Goal: Information Seeking & Learning: Learn about a topic

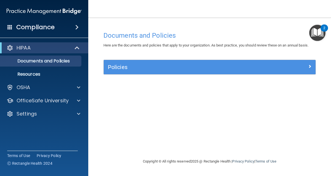
click at [324, 28] on div "2" at bounding box center [324, 31] width 2 height 7
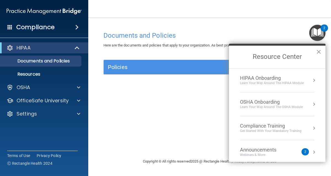
click at [253, 80] on div "HIPAA Onboarding" at bounding box center [272, 78] width 64 height 6
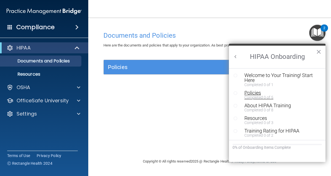
scroll to position [1, 0]
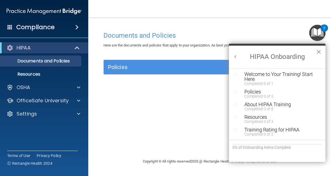
click at [321, 53] on button "×" at bounding box center [318, 51] width 5 height 9
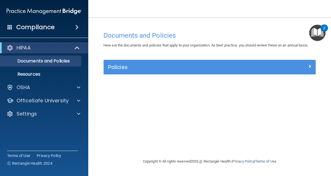
click at [225, 72] on div "Policies" at bounding box center [210, 67] width 212 height 14
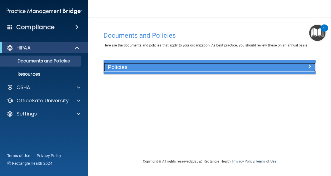
click at [197, 67] on h5 "Policies" at bounding box center [183, 67] width 150 height 6
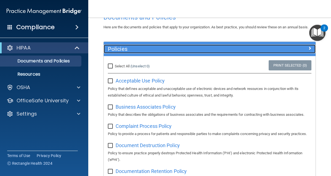
scroll to position [18, 0]
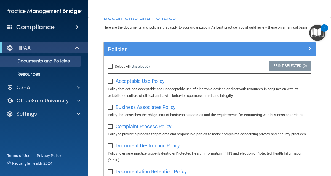
click at [140, 81] on span "Acceptable Use Policy" at bounding box center [139, 81] width 49 height 6
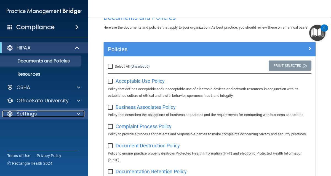
click at [37, 117] on div "Settings" at bounding box center [36, 114] width 68 height 7
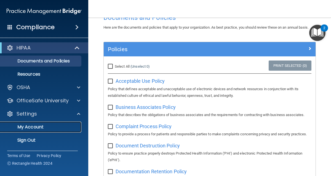
click at [33, 129] on p "My Account" at bounding box center [41, 128] width 75 height 6
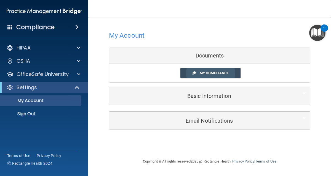
click at [217, 73] on span "My Compliance" at bounding box center [213, 73] width 29 height 4
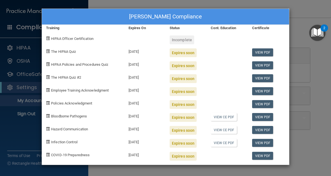
click at [185, 41] on div "Incomplete" at bounding box center [181, 40] width 25 height 9
click at [220, 144] on link "View CE PDF" at bounding box center [223, 143] width 26 height 8
click at [304, 29] on div "Jagannathan Ramakrishnan's Compliance Training Expires On Status Cont. Educatio…" at bounding box center [165, 88] width 331 height 176
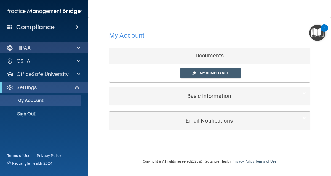
click at [38, 51] on div "HIPAA" at bounding box center [44, 47] width 88 height 11
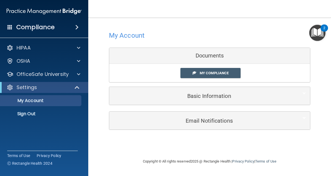
click at [60, 26] on div "Compliance" at bounding box center [44, 27] width 88 height 12
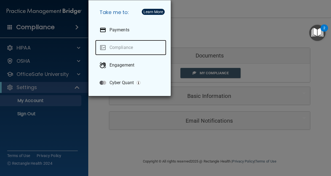
click at [116, 49] on link "Compliance" at bounding box center [130, 47] width 71 height 15
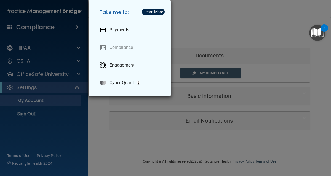
click at [69, 115] on div "Take me to: Payments Compliance Engagement Cyber Quant" at bounding box center [165, 88] width 331 height 176
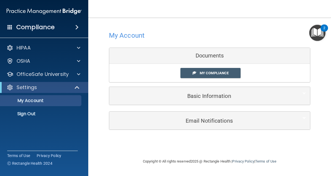
click at [188, 59] on div "Documents" at bounding box center [209, 56] width 201 height 16
click at [206, 57] on div "Documents" at bounding box center [209, 56] width 201 height 16
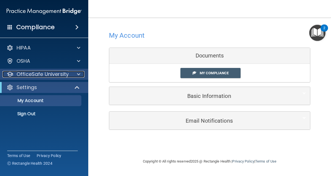
click at [35, 72] on p "OfficeSafe University" at bounding box center [43, 74] width 52 height 7
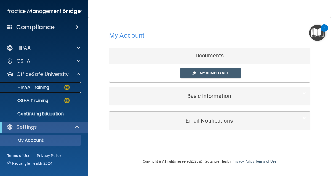
click at [44, 88] on p "HIPAA Training" at bounding box center [26, 88] width 45 height 6
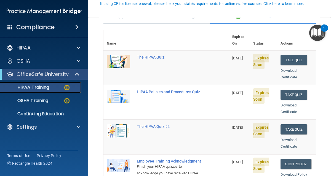
scroll to position [52, 0]
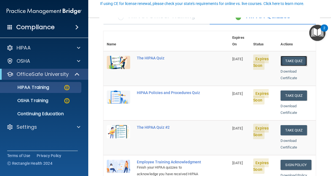
click at [295, 56] on button "Take Quiz" at bounding box center [293, 61] width 26 height 10
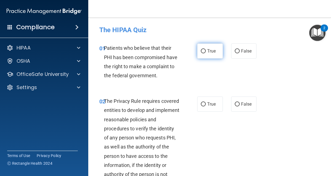
click at [206, 50] on label "True" at bounding box center [210, 51] width 26 height 15
click at [206, 50] on input "True" at bounding box center [203, 51] width 5 height 4
radio input "true"
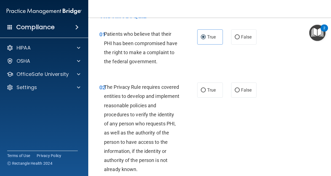
scroll to position [13, 0]
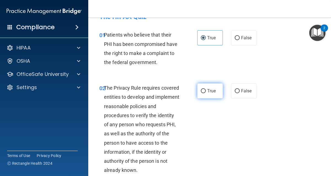
click at [202, 92] on input "True" at bounding box center [203, 91] width 5 height 4
radio input "true"
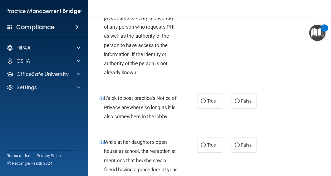
scroll to position [117, 0]
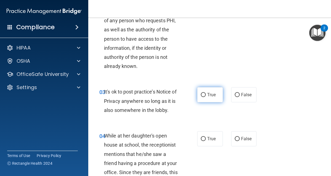
click at [205, 95] on input "True" at bounding box center [203, 95] width 5 height 4
radio input "true"
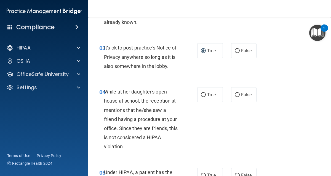
scroll to position [163, 0]
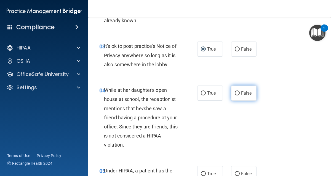
click at [237, 94] on input "False" at bounding box center [236, 93] width 5 height 4
radio input "true"
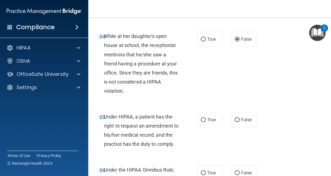
scroll to position [240, 0]
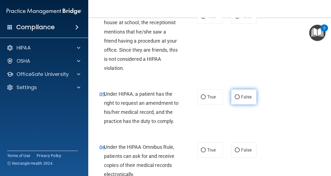
click at [237, 98] on input "False" at bounding box center [236, 97] width 5 height 4
radio input "true"
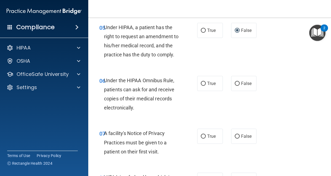
scroll to position [306, 0]
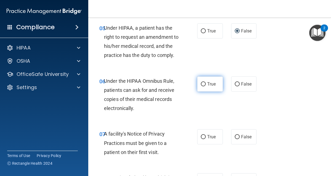
click at [202, 85] on input "True" at bounding box center [203, 84] width 5 height 4
radio input "true"
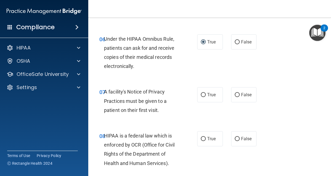
scroll to position [349, 0]
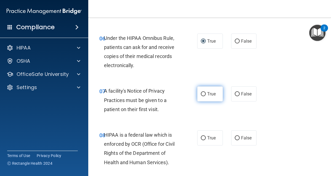
click at [201, 94] on input "True" at bounding box center [203, 94] width 5 height 4
radio input "true"
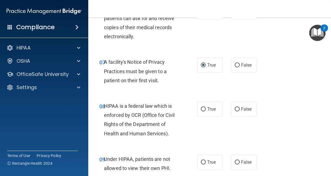
scroll to position [393, 0]
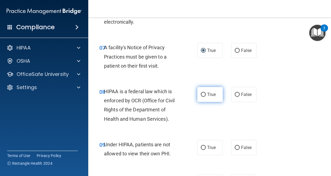
click at [204, 93] on input "True" at bounding box center [203, 95] width 5 height 4
radio input "true"
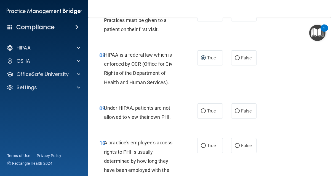
scroll to position [448, 0]
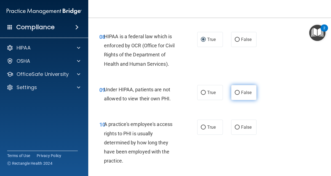
click at [237, 92] on input "False" at bounding box center [236, 93] width 5 height 4
radio input "true"
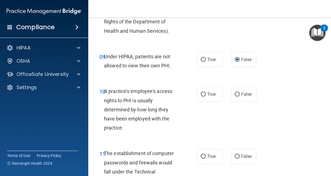
scroll to position [481, 0]
click at [240, 93] on label "False" at bounding box center [244, 94] width 26 height 15
click at [239, 93] on input "False" at bounding box center [236, 94] width 5 height 4
radio input "true"
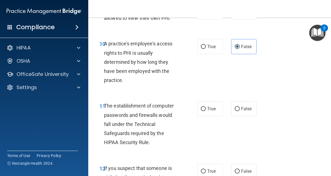
scroll to position [530, 0]
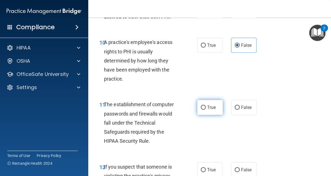
click at [204, 109] on input "True" at bounding box center [203, 108] width 5 height 4
radio input "true"
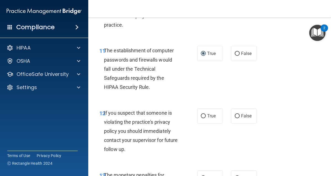
scroll to position [584, 0]
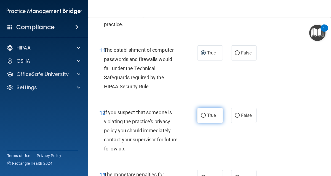
click at [202, 116] on input "True" at bounding box center [203, 116] width 5 height 4
radio input "true"
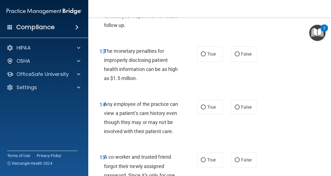
scroll to position [708, 0]
click at [206, 55] on label "True" at bounding box center [210, 53] width 26 height 15
click at [206, 55] on input "True" at bounding box center [203, 54] width 5 height 4
radio input "true"
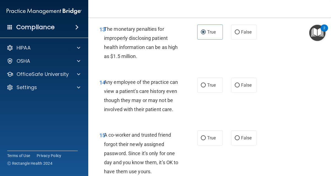
scroll to position [731, 0]
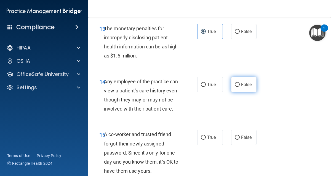
click at [242, 86] on span "False" at bounding box center [246, 84] width 11 height 5
click at [239, 86] on input "False" at bounding box center [236, 85] width 5 height 4
radio input "true"
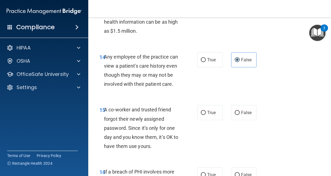
scroll to position [756, 0]
click at [242, 112] on span "False" at bounding box center [246, 112] width 11 height 5
click at [239, 112] on input "False" at bounding box center [236, 113] width 5 height 4
radio input "true"
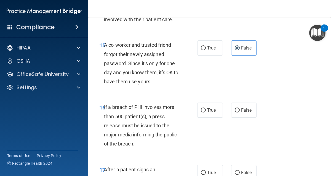
scroll to position [822, 0]
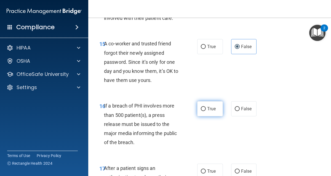
click at [203, 110] on input "True" at bounding box center [203, 109] width 5 height 4
radio input "true"
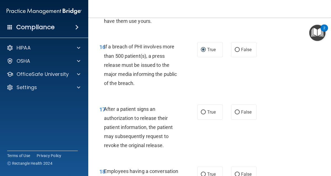
scroll to position [881, 0]
click at [203, 110] on input "True" at bounding box center [203, 112] width 5 height 4
radio input "true"
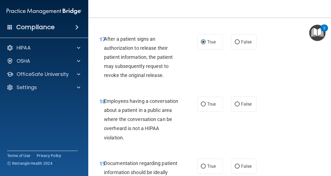
scroll to position [952, 0]
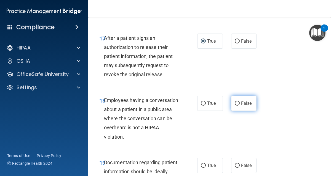
click at [236, 106] on label "False" at bounding box center [244, 103] width 26 height 15
click at [236, 106] on input "False" at bounding box center [236, 104] width 5 height 4
radio input "true"
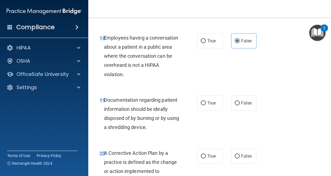
scroll to position [1014, 0]
click at [204, 105] on input "True" at bounding box center [203, 104] width 5 height 4
radio input "true"
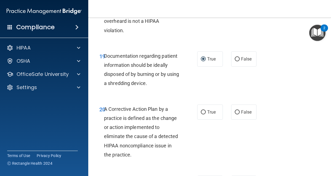
scroll to position [1060, 0]
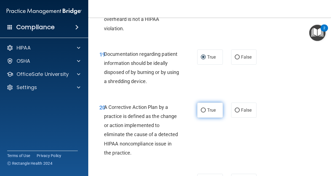
click at [204, 112] on input "True" at bounding box center [203, 111] width 5 height 4
radio input "true"
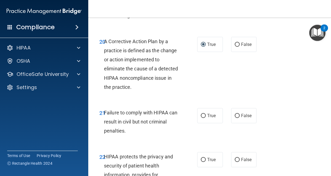
scroll to position [1144, 0]
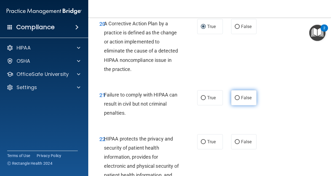
click at [236, 98] on input "False" at bounding box center [236, 98] width 5 height 4
radio input "true"
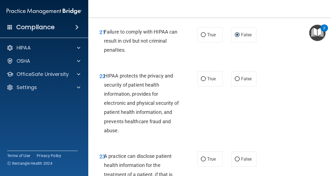
scroll to position [1209, 0]
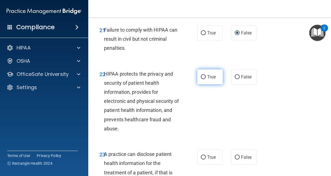
click at [203, 77] on input "True" at bounding box center [203, 77] width 5 height 4
radio input "true"
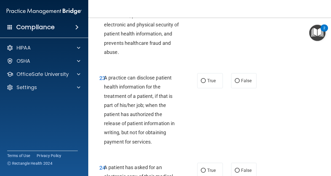
scroll to position [1286, 0]
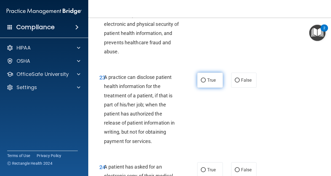
click at [204, 79] on input "True" at bounding box center [203, 81] width 5 height 4
radio input "true"
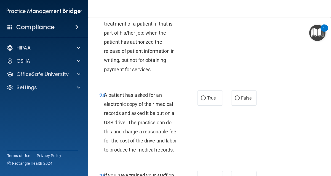
scroll to position [1359, 0]
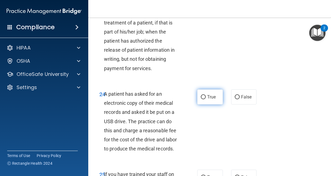
click at [203, 97] on input "True" at bounding box center [203, 97] width 5 height 4
radio input "true"
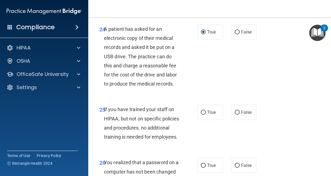
scroll to position [1425, 0]
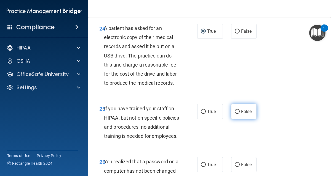
click at [233, 110] on label "False" at bounding box center [244, 111] width 26 height 15
click at [234, 110] on input "False" at bounding box center [236, 112] width 5 height 4
radio input "true"
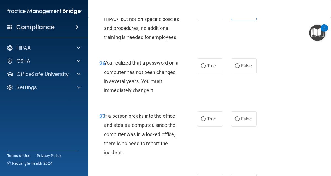
scroll to position [1524, 0]
click at [204, 73] on label "True" at bounding box center [210, 65] width 26 height 15
click at [204, 68] on input "True" at bounding box center [203, 66] width 5 height 4
radio input "true"
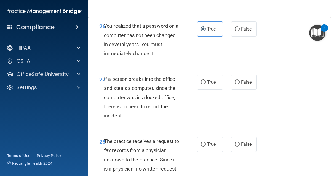
scroll to position [1563, 0]
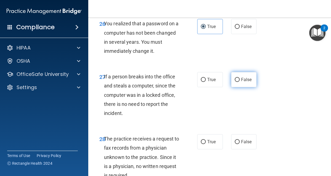
click at [238, 82] on input "False" at bounding box center [236, 80] width 5 height 4
radio input "true"
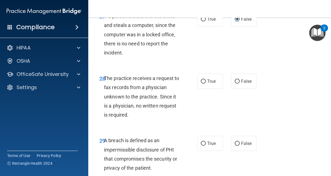
scroll to position [1627, 0]
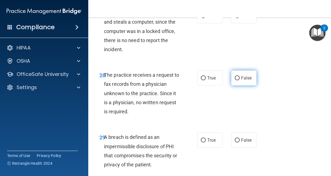
click at [235, 86] on label "False" at bounding box center [244, 78] width 26 height 15
click at [235, 80] on input "False" at bounding box center [236, 78] width 5 height 4
radio input "true"
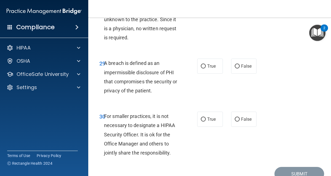
scroll to position [1704, 0]
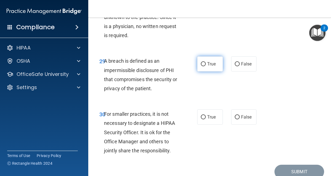
click at [205, 72] on label "True" at bounding box center [210, 63] width 26 height 15
click at [205, 66] on input "True" at bounding box center [203, 64] width 5 height 4
radio input "true"
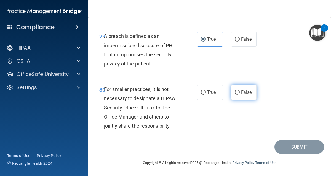
click at [237, 91] on input "False" at bounding box center [236, 93] width 5 height 4
radio input "true"
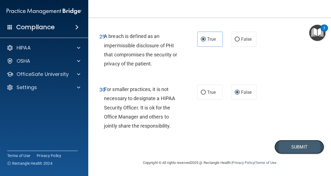
click at [287, 146] on button "Submit" at bounding box center [299, 147] width 50 height 14
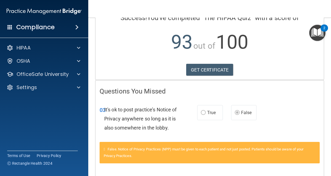
scroll to position [46, 0]
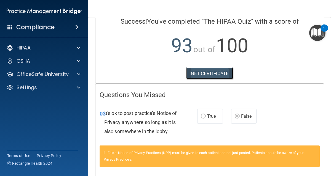
click at [217, 74] on link "GET CERTIFICATE" at bounding box center [209, 73] width 47 height 12
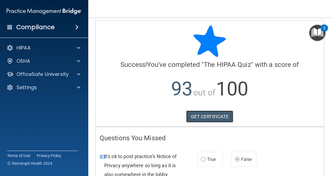
scroll to position [0, 0]
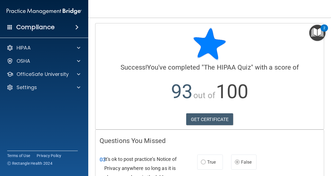
click at [56, 28] on div "Compliance" at bounding box center [44, 27] width 88 height 12
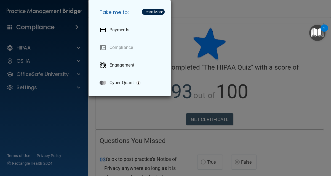
click at [56, 28] on div "Take me to: Payments Compliance Engagement Cyber Quant" at bounding box center [165, 88] width 331 height 176
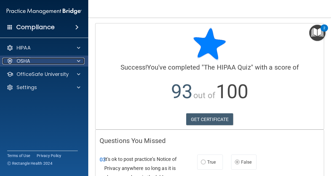
click at [79, 62] on span at bounding box center [78, 61] width 3 height 7
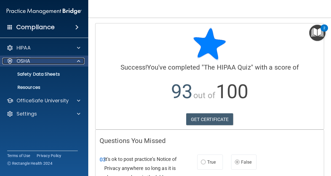
click at [79, 62] on span at bounding box center [78, 61] width 3 height 7
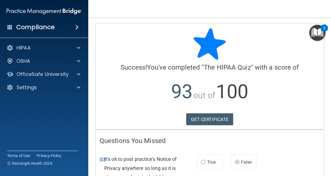
click at [48, 117] on div "Compliance HIPAA Documents and Policies Report an Incident Business Associates …" at bounding box center [44, 88] width 88 height 176
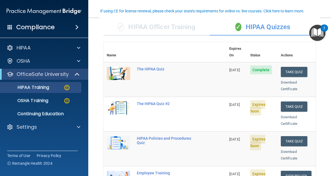
scroll to position [45, 0]
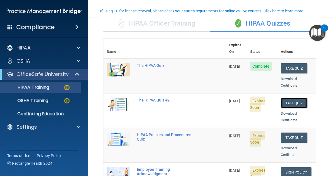
click at [295, 98] on button "Take Quiz" at bounding box center [293, 103] width 26 height 10
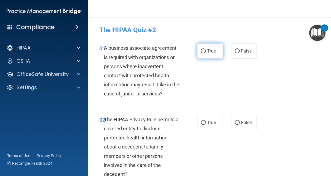
click at [205, 54] on label "True" at bounding box center [210, 51] width 26 height 15
click at [205, 53] on input "True" at bounding box center [203, 51] width 5 height 4
radio input "true"
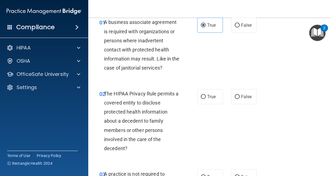
scroll to position [28, 0]
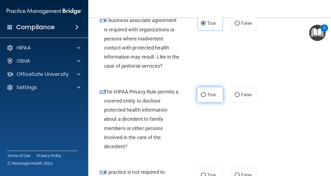
click at [204, 95] on input "True" at bounding box center [203, 95] width 5 height 4
radio input "true"
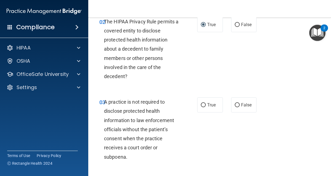
scroll to position [99, 0]
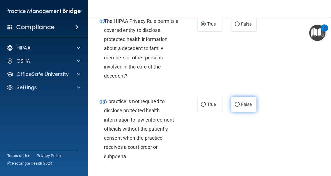
click at [237, 105] on input "False" at bounding box center [236, 105] width 5 height 4
radio input "true"
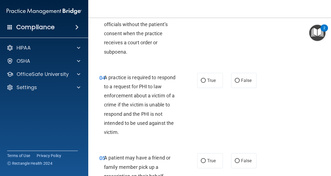
scroll to position [204, 0]
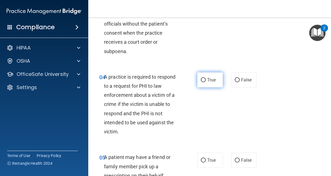
click at [205, 79] on input "True" at bounding box center [203, 80] width 5 height 4
radio input "true"
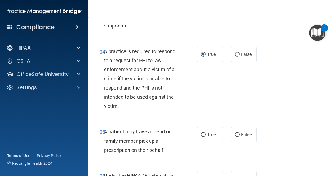
scroll to position [230, 0]
click at [235, 135] on input "False" at bounding box center [236, 135] width 5 height 4
radio input "true"
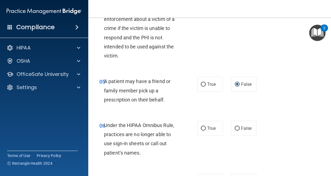
scroll to position [295, 0]
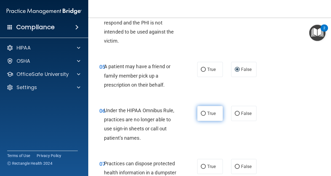
click at [205, 115] on input "True" at bounding box center [203, 114] width 5 height 4
radio input "true"
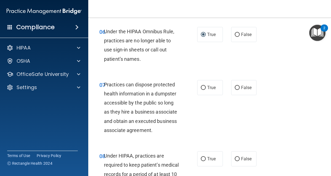
scroll to position [374, 0]
click at [236, 89] on input "False" at bounding box center [236, 88] width 5 height 4
radio input "true"
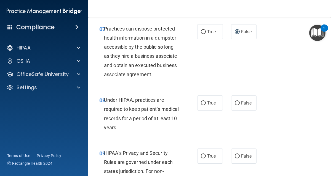
scroll to position [434, 0]
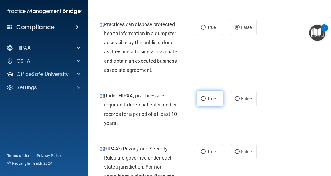
click at [204, 99] on input "True" at bounding box center [203, 99] width 5 height 4
radio input "true"
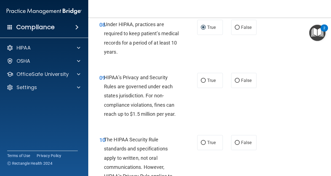
scroll to position [508, 0]
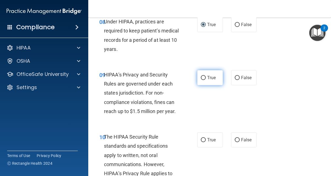
click at [205, 77] on input "True" at bounding box center [203, 78] width 5 height 4
radio input "true"
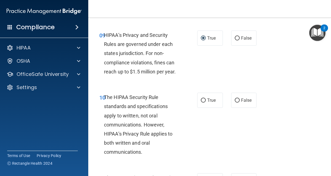
scroll to position [551, 0]
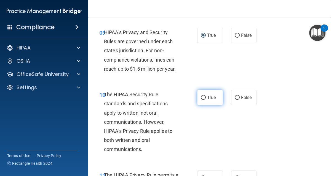
click at [204, 98] on input "True" at bounding box center [203, 98] width 5 height 4
radio input "true"
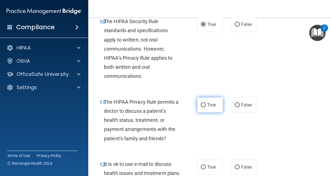
scroll to position [624, 0]
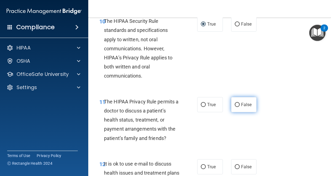
click at [238, 105] on input "False" at bounding box center [236, 105] width 5 height 4
radio input "true"
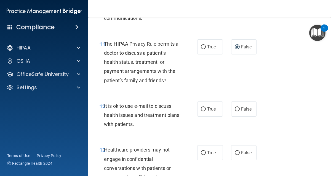
scroll to position [683, 0]
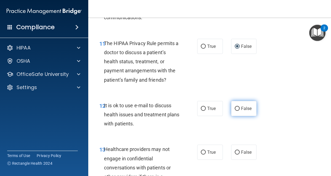
click at [237, 108] on input "False" at bounding box center [236, 109] width 5 height 4
radio input "true"
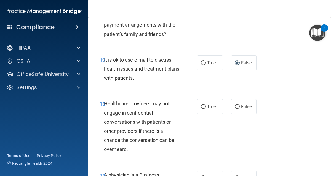
scroll to position [729, 0]
click at [204, 107] on input "True" at bounding box center [203, 107] width 5 height 4
radio input "true"
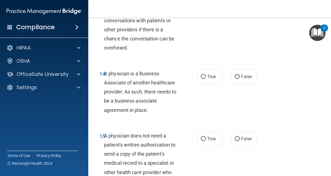
scroll to position [833, 0]
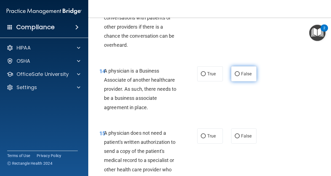
click at [237, 73] on input "False" at bounding box center [236, 74] width 5 height 4
radio input "true"
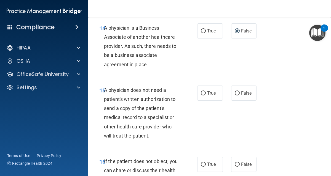
scroll to position [879, 0]
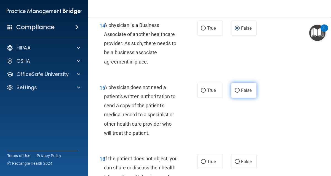
click at [239, 90] on input "False" at bounding box center [236, 91] width 5 height 4
radio input "true"
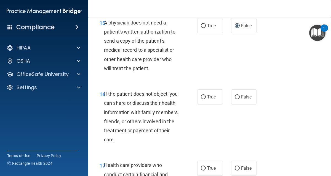
scroll to position [948, 0]
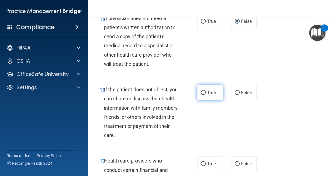
click at [204, 94] on input "True" at bounding box center [203, 93] width 5 height 4
radio input "true"
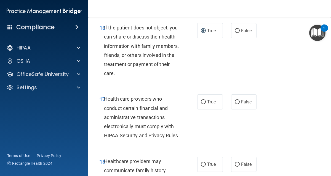
scroll to position [1011, 0]
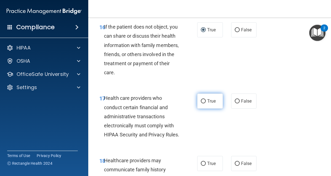
click at [202, 102] on input "True" at bounding box center [203, 101] width 5 height 4
radio input "true"
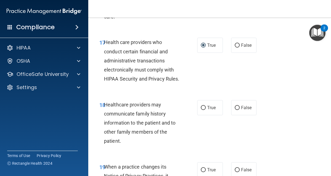
scroll to position [1067, 0]
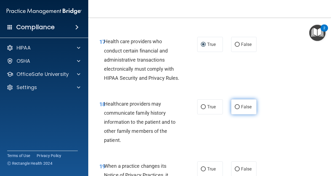
click at [237, 109] on input "False" at bounding box center [236, 107] width 5 height 4
radio input "true"
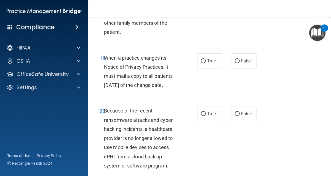
scroll to position [1173, 0]
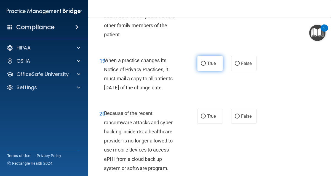
click at [202, 66] on input "True" at bounding box center [203, 64] width 5 height 4
radio input "true"
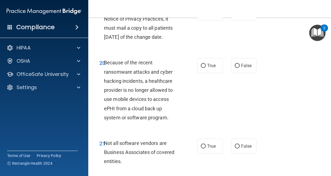
scroll to position [1226, 0]
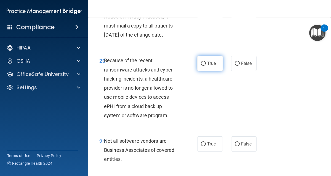
click at [204, 66] on input "True" at bounding box center [203, 64] width 5 height 4
radio input "true"
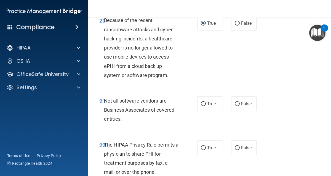
scroll to position [1269, 0]
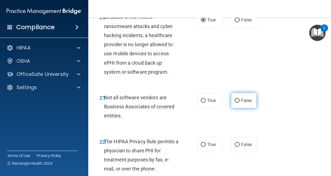
click at [236, 103] on input "False" at bounding box center [236, 101] width 5 height 4
radio input "true"
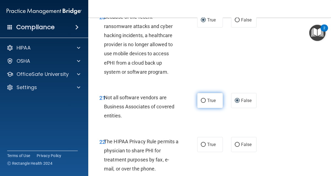
click at [203, 103] on input "True" at bounding box center [203, 101] width 5 height 4
radio input "true"
radio input "false"
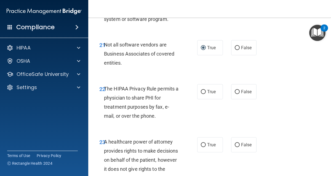
scroll to position [1323, 0]
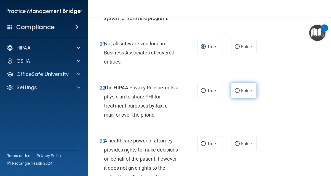
click at [236, 93] on input "False" at bounding box center [236, 91] width 5 height 4
radio input "true"
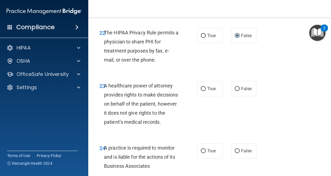
scroll to position [1380, 0]
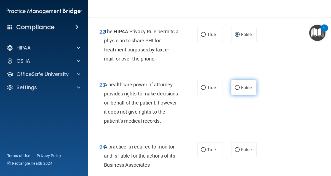
click at [237, 90] on input "False" at bounding box center [236, 88] width 5 height 4
radio input "true"
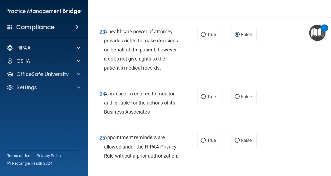
scroll to position [1433, 0]
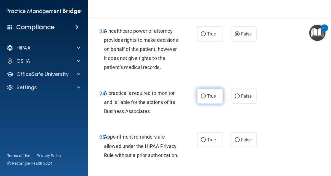
click at [206, 104] on label "True" at bounding box center [210, 96] width 26 height 15
click at [206, 99] on input "True" at bounding box center [203, 96] width 5 height 4
radio input "true"
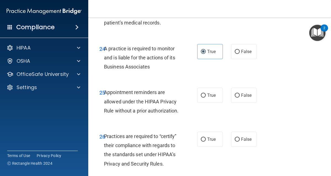
scroll to position [1489, 0]
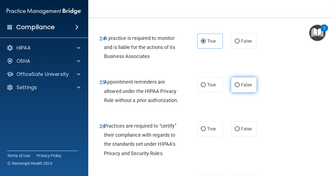
click at [238, 87] on input "False" at bounding box center [236, 85] width 5 height 4
radio input "true"
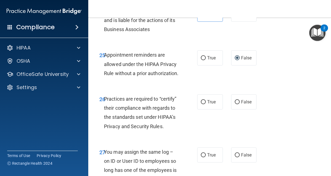
scroll to position [1517, 0]
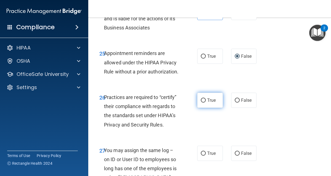
click at [207, 103] on span "True" at bounding box center [211, 100] width 9 height 5
click at [206, 103] on input "True" at bounding box center [203, 101] width 5 height 4
radio input "true"
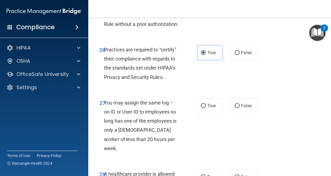
scroll to position [1566, 0]
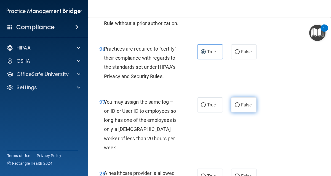
click at [237, 107] on input "False" at bounding box center [236, 105] width 5 height 4
radio input "true"
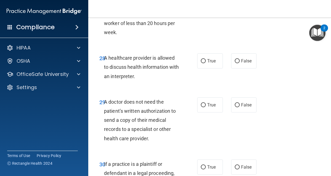
scroll to position [1685, 0]
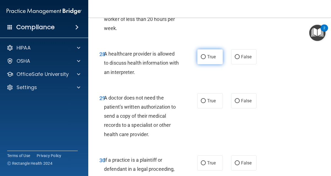
click at [202, 59] on input "True" at bounding box center [203, 57] width 5 height 4
radio input "true"
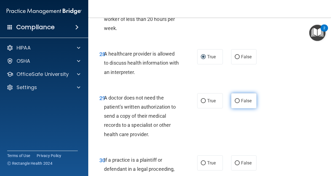
click at [237, 103] on input "False" at bounding box center [236, 101] width 5 height 4
radio input "true"
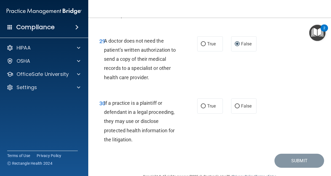
scroll to position [1743, 0]
click at [236, 108] on input "False" at bounding box center [236, 106] width 5 height 4
radio input "true"
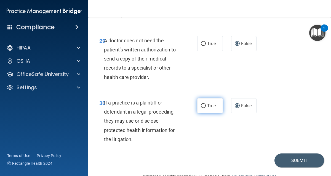
click at [202, 108] on input "True" at bounding box center [203, 106] width 5 height 4
radio input "true"
radio input "false"
click at [294, 168] on button "Submit" at bounding box center [299, 161] width 50 height 14
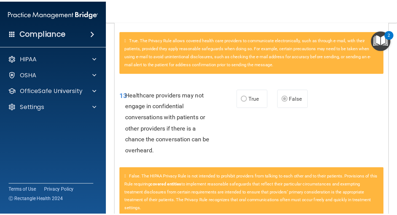
scroll to position [641, 0]
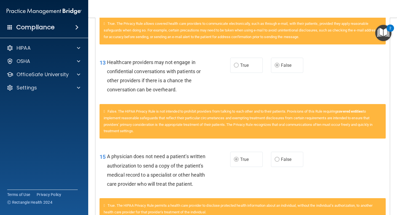
click at [126, 55] on div "13 Healthcare providers may not engage in confidential conversations with patie…" at bounding box center [242, 77] width 294 height 53
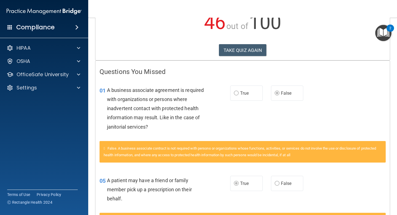
scroll to position [0, 0]
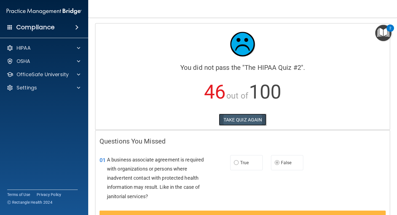
click at [244, 120] on button "TAKE QUIZ AGAIN" at bounding box center [243, 120] width 48 height 12
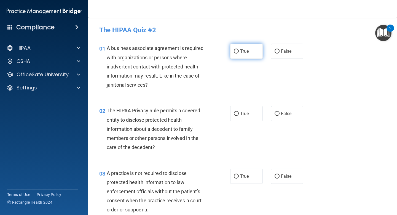
click at [234, 50] on input "True" at bounding box center [236, 51] width 5 height 4
radio input "true"
click at [237, 114] on input "True" at bounding box center [236, 114] width 5 height 4
radio input "true"
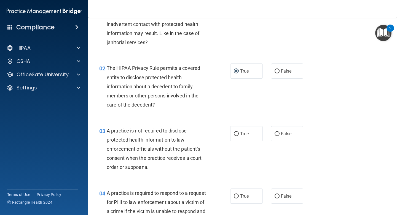
scroll to position [43, 0]
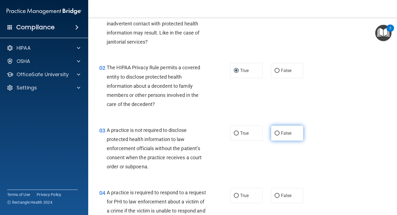
click at [277, 133] on input "False" at bounding box center [276, 133] width 5 height 4
radio input "true"
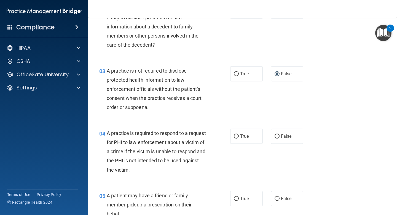
scroll to position [103, 0]
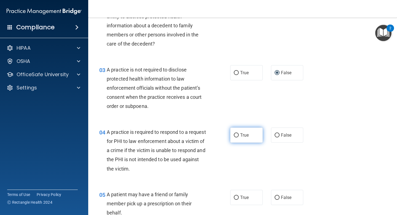
click at [237, 134] on input "True" at bounding box center [236, 135] width 5 height 4
radio input "true"
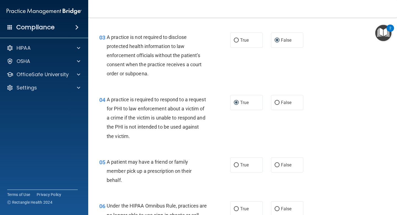
scroll to position [136, 0]
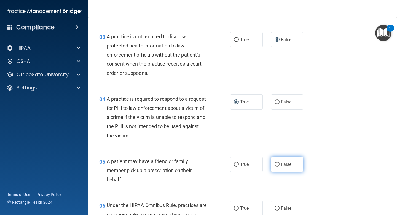
click at [277, 163] on input "False" at bounding box center [276, 164] width 5 height 4
radio input "true"
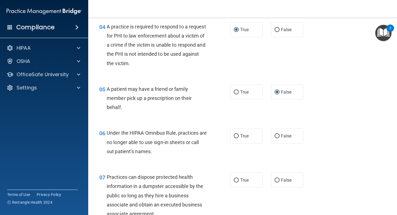
scroll to position [209, 0]
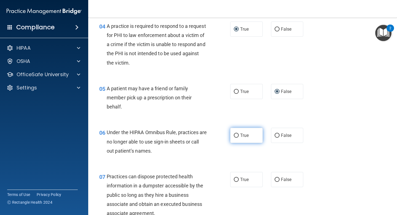
click at [235, 135] on input "True" at bounding box center [236, 135] width 5 height 4
radio input "true"
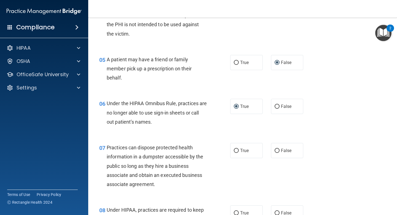
scroll to position [238, 0]
click at [277, 149] on input "False" at bounding box center [276, 150] width 5 height 4
radio input "true"
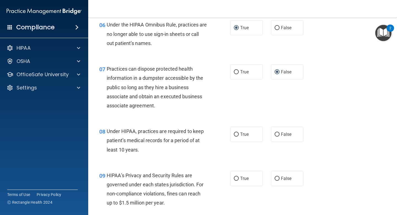
scroll to position [317, 0]
click at [236, 135] on input "True" at bounding box center [236, 134] width 5 height 4
radio input "true"
click at [277, 133] on input "False" at bounding box center [276, 134] width 5 height 4
radio input "true"
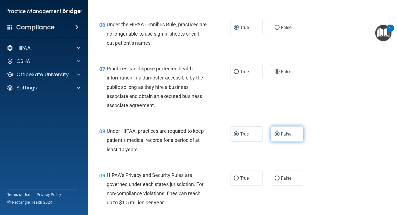
radio input "false"
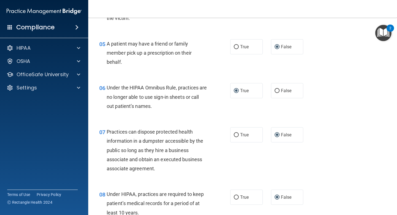
scroll to position [255, 0]
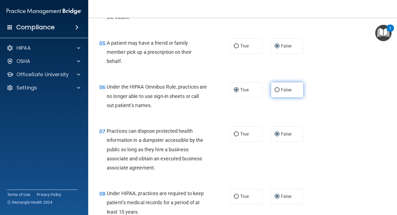
click at [277, 89] on input "False" at bounding box center [276, 90] width 5 height 4
radio input "true"
radio input "false"
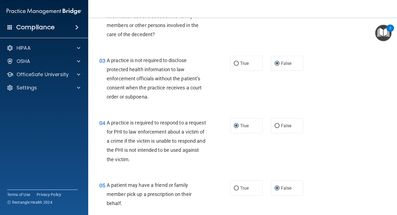
scroll to position [139, 0]
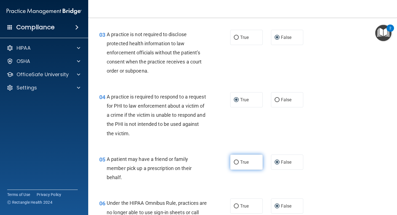
click at [237, 162] on input "True" at bounding box center [236, 162] width 5 height 4
radio input "true"
radio input "false"
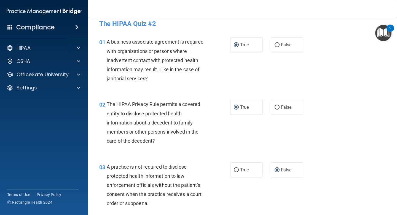
scroll to position [0, 0]
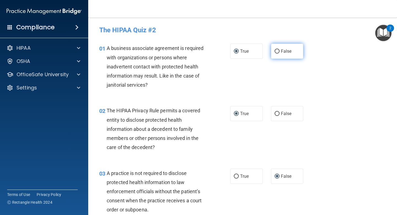
click at [278, 52] on input "False" at bounding box center [276, 51] width 5 height 4
radio input "true"
radio input "false"
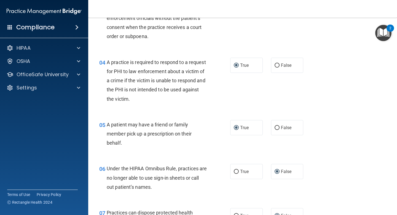
scroll to position [175, 0]
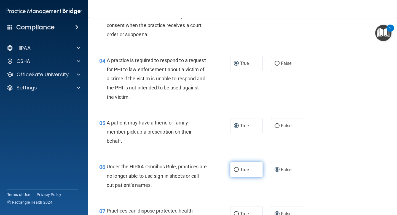
click at [236, 166] on label "True" at bounding box center [246, 169] width 33 height 15
click at [236, 168] on input "True" at bounding box center [236, 170] width 5 height 4
radio input "true"
radio input "false"
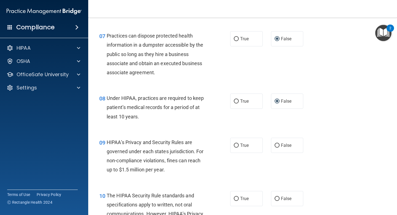
scroll to position [351, 0]
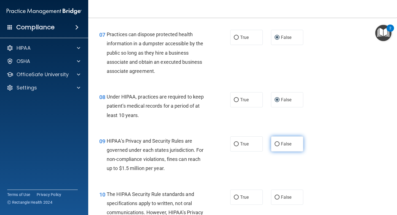
click at [275, 145] on input "False" at bounding box center [276, 144] width 5 height 4
radio input "true"
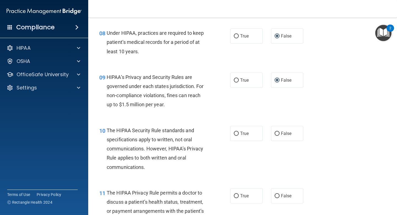
scroll to position [418, 0]
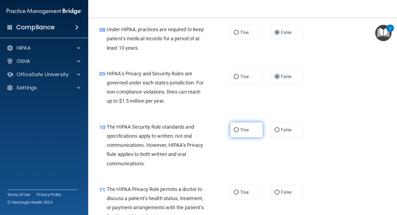
click at [236, 128] on input "True" at bounding box center [236, 130] width 5 height 4
radio input "true"
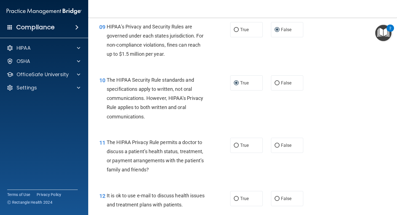
scroll to position [466, 0]
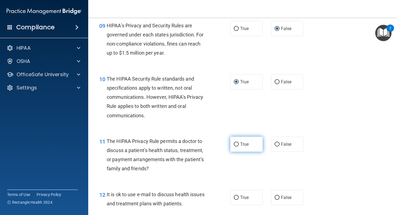
click at [236, 144] on input "True" at bounding box center [236, 144] width 5 height 4
radio input "true"
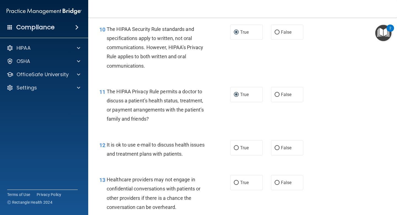
scroll to position [537, 0]
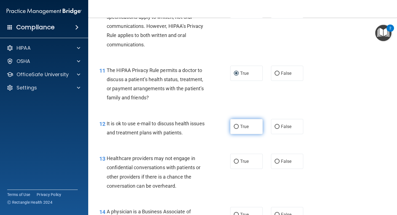
click at [236, 125] on input "True" at bounding box center [236, 127] width 5 height 4
radio input "true"
click at [278, 163] on input "False" at bounding box center [276, 161] width 5 height 4
radio input "true"
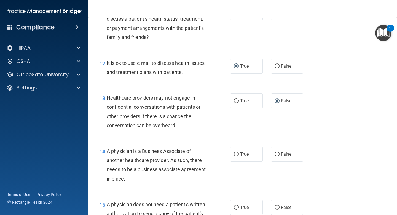
scroll to position [632, 0]
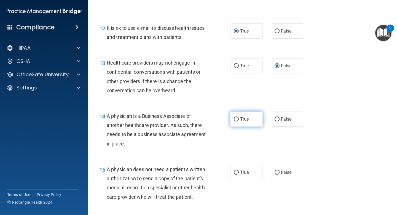
click at [237, 118] on input "True" at bounding box center [236, 119] width 5 height 4
radio input "true"
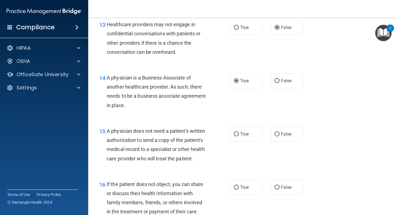
scroll to position [671, 0]
click at [237, 133] on input "True" at bounding box center [236, 134] width 5 height 4
radio input "true"
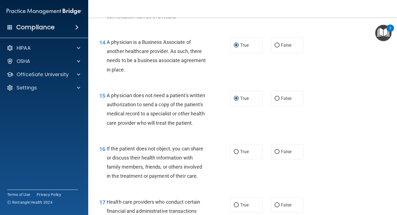
scroll to position [712, 0]
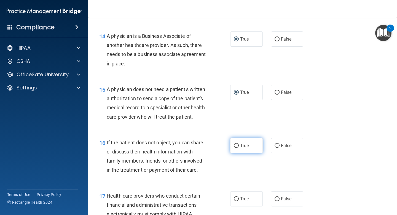
click at [239, 144] on label "True" at bounding box center [246, 145] width 33 height 15
click at [239, 144] on input "True" at bounding box center [236, 146] width 5 height 4
radio input "true"
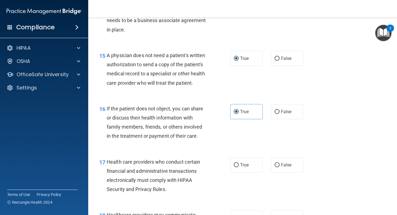
scroll to position [764, 0]
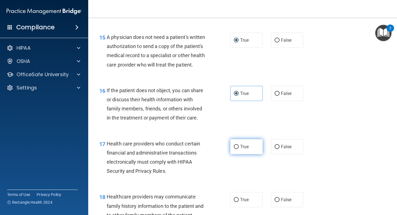
click at [238, 147] on input "True" at bounding box center [236, 147] width 5 height 4
radio input "true"
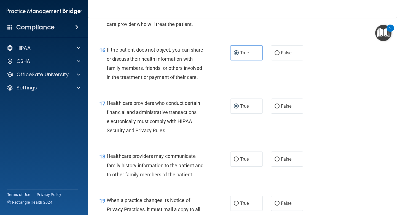
scroll to position [823, 0]
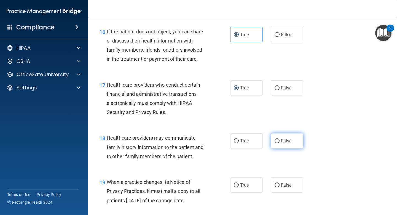
click at [277, 141] on input "False" at bounding box center [276, 141] width 5 height 4
radio input "true"
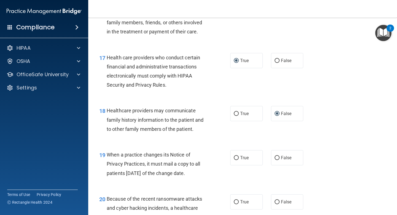
scroll to position [854, 0]
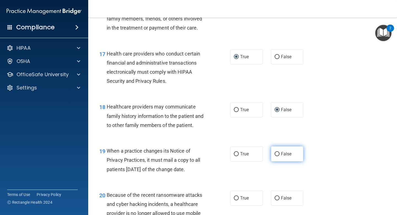
click at [278, 154] on input "False" at bounding box center [276, 154] width 5 height 4
radio input "true"
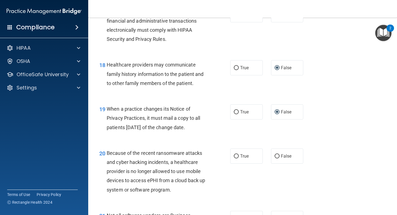
scroll to position [918, 0]
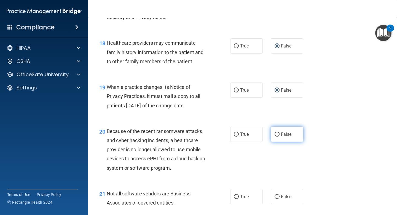
click at [277, 135] on input "False" at bounding box center [276, 134] width 5 height 4
radio input "true"
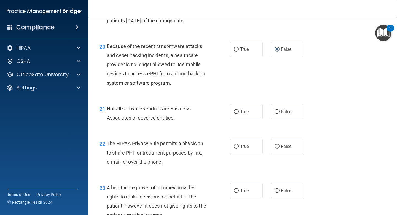
scroll to position [1008, 0]
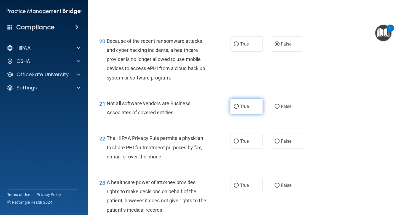
click at [236, 105] on input "True" at bounding box center [236, 106] width 5 height 4
radio input "true"
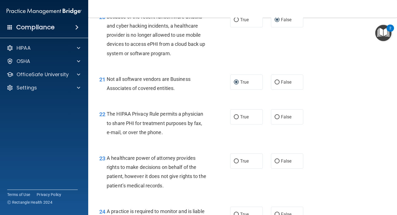
scroll to position [1033, 0]
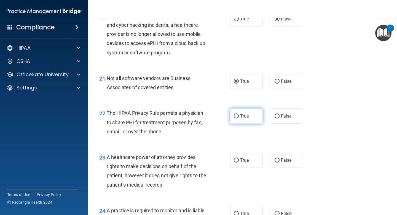
click at [235, 118] on input "True" at bounding box center [236, 116] width 5 height 4
radio input "true"
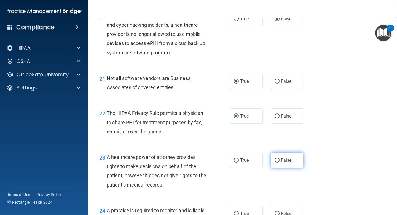
click at [277, 161] on input "False" at bounding box center [276, 160] width 5 height 4
radio input "true"
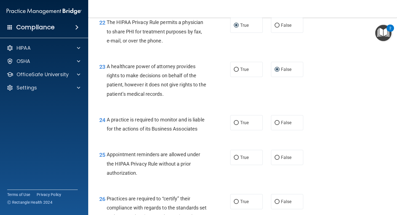
scroll to position [1126, 0]
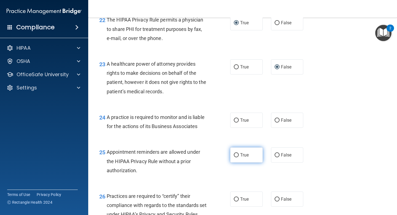
click at [235, 154] on input "True" at bounding box center [236, 155] width 5 height 4
radio input "true"
click at [239, 121] on label "True" at bounding box center [246, 119] width 33 height 15
click at [239, 121] on input "True" at bounding box center [236, 120] width 5 height 4
radio input "true"
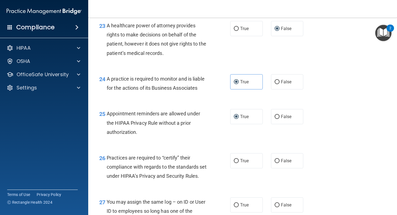
scroll to position [1183, 0]
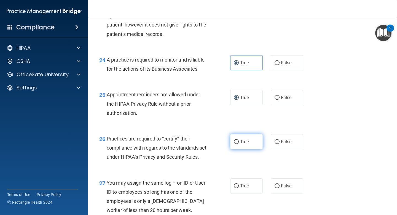
click at [237, 143] on input "True" at bounding box center [236, 142] width 5 height 4
radio input "true"
click at [276, 143] on input "False" at bounding box center [276, 142] width 5 height 4
radio input "true"
radio input "false"
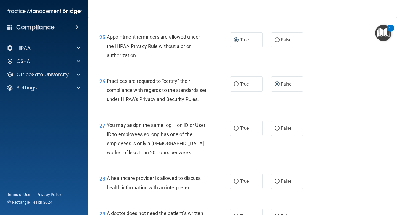
scroll to position [1244, 0]
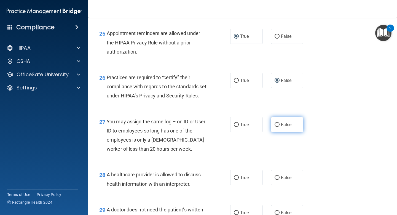
click at [275, 127] on input "False" at bounding box center [276, 125] width 5 height 4
radio input "true"
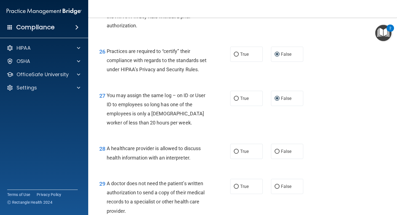
scroll to position [1271, 0]
click at [234, 153] on input "True" at bounding box center [236, 151] width 5 height 4
radio input "true"
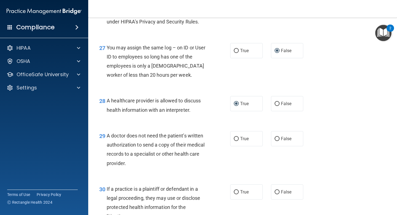
scroll to position [1319, 0]
click at [234, 141] on input "True" at bounding box center [236, 138] width 5 height 4
radio input "true"
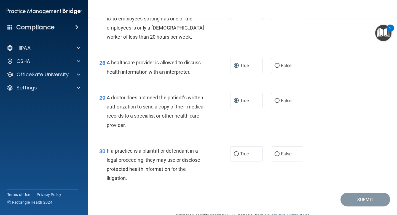
scroll to position [1374, 0]
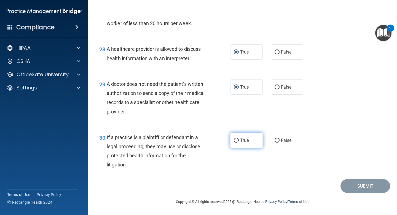
click at [236, 142] on input "True" at bounding box center [236, 140] width 5 height 4
radio input "true"
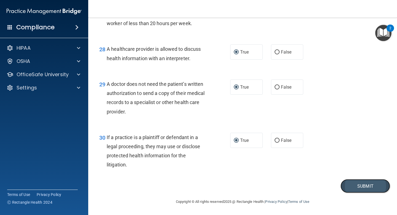
click at [330, 176] on button "Submit" at bounding box center [365, 186] width 50 height 14
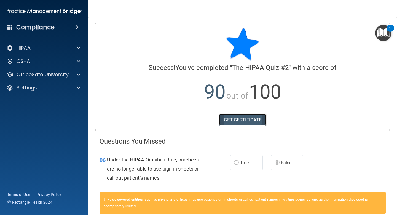
click at [248, 120] on link "GET CERTIFICATE" at bounding box center [242, 120] width 47 height 12
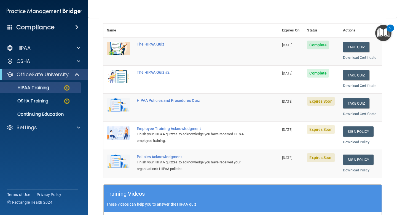
scroll to position [56, 0]
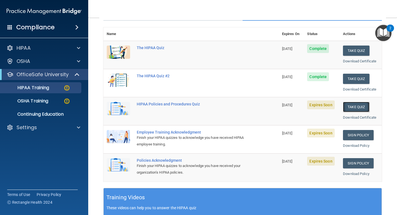
click at [330, 106] on button "Take Quiz" at bounding box center [356, 107] width 26 height 10
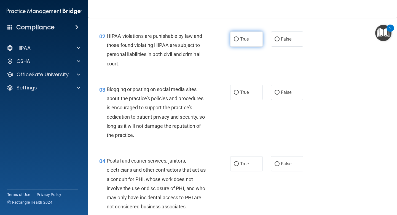
click at [235, 39] on input "True" at bounding box center [236, 39] width 5 height 4
radio input "true"
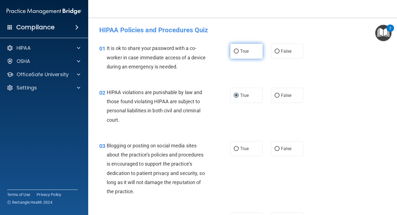
click at [237, 51] on input "True" at bounding box center [236, 51] width 5 height 4
radio input "true"
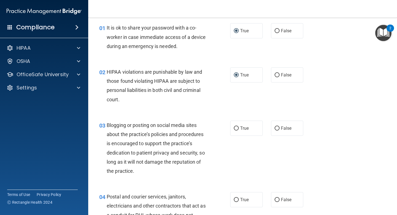
scroll to position [20, 0]
click at [237, 127] on input "True" at bounding box center [236, 128] width 5 height 4
radio input "true"
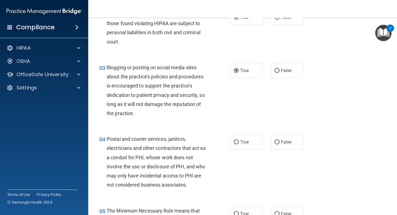
scroll to position [78, 0]
click at [236, 143] on input "True" at bounding box center [236, 142] width 5 height 4
radio input "true"
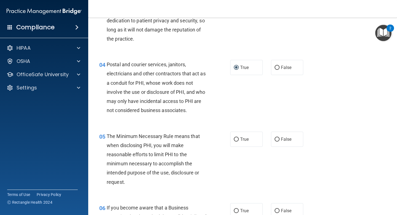
scroll to position [153, 0]
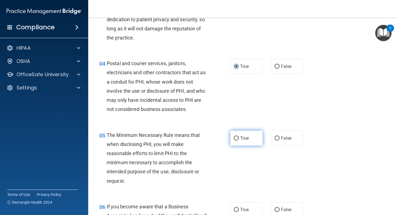
click at [237, 137] on input "True" at bounding box center [236, 138] width 5 height 4
radio input "true"
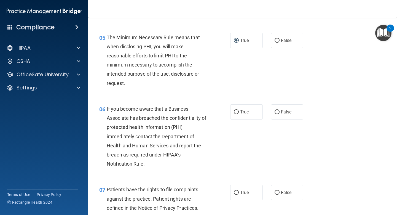
scroll to position [254, 0]
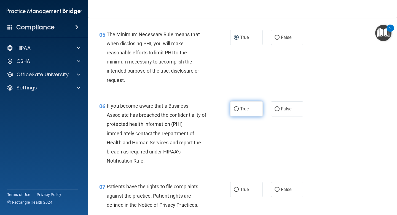
click at [235, 108] on input "True" at bounding box center [236, 109] width 5 height 4
radio input "true"
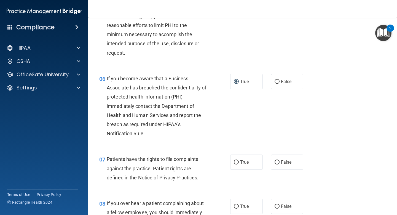
scroll to position [291, 0]
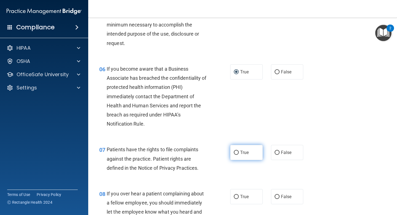
click at [237, 153] on input "True" at bounding box center [236, 152] width 5 height 4
radio input "true"
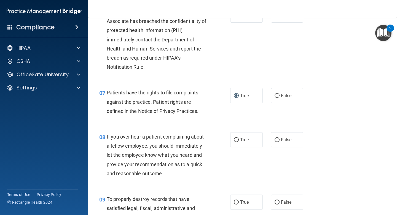
scroll to position [348, 0]
click at [236, 139] on input "True" at bounding box center [236, 139] width 5 height 4
radio input "true"
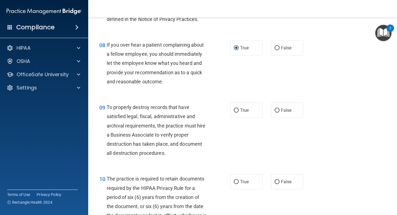
scroll to position [439, 0]
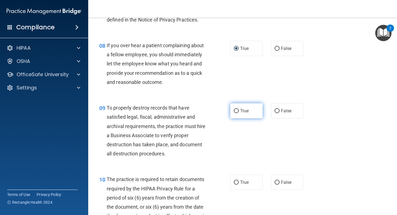
click at [237, 112] on input "True" at bounding box center [236, 111] width 5 height 4
radio input "true"
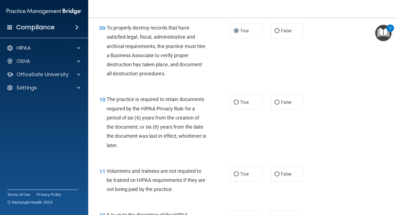
scroll to position [519, 0]
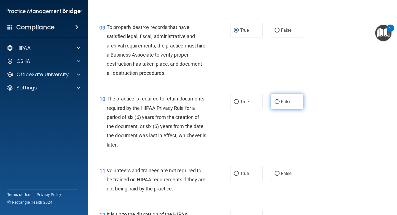
click at [279, 103] on input "False" at bounding box center [276, 102] width 5 height 4
radio input "true"
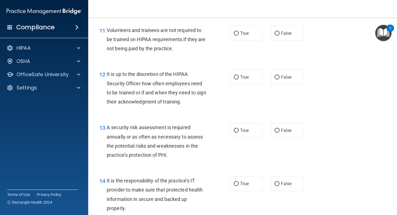
scroll to position [660, 0]
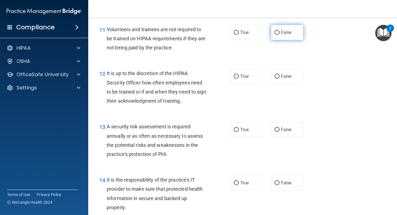
click at [277, 32] on input "False" at bounding box center [276, 33] width 5 height 4
radio input "true"
click at [277, 75] on input "False" at bounding box center [276, 76] width 5 height 4
radio input "true"
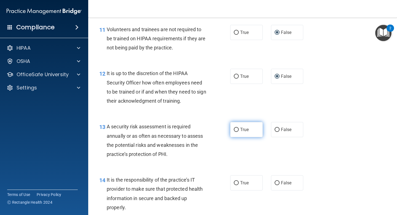
click at [236, 128] on input "True" at bounding box center [236, 130] width 5 height 4
radio input "true"
click at [277, 176] on input "False" at bounding box center [276, 183] width 5 height 4
radio input "true"
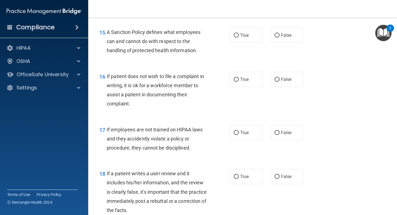
scroll to position [863, 0]
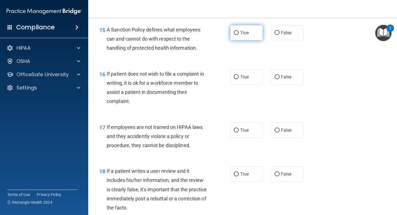
click at [237, 34] on input "True" at bounding box center [236, 33] width 5 height 4
radio input "true"
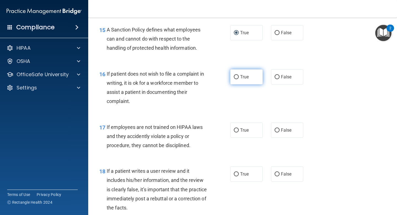
click at [236, 78] on input "True" at bounding box center [236, 77] width 5 height 4
radio input "true"
click at [237, 129] on input "True" at bounding box center [236, 130] width 5 height 4
radio input "true"
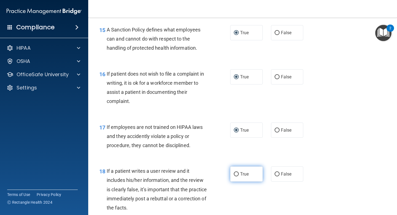
click at [237, 174] on input "True" at bounding box center [236, 174] width 5 height 4
radio input "true"
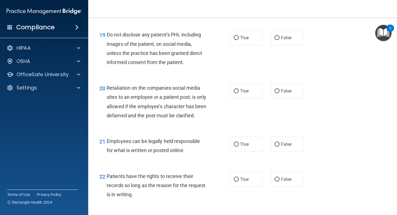
scroll to position [1062, 0]
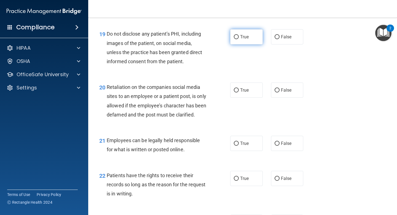
click at [237, 36] on input "True" at bounding box center [236, 37] width 5 height 4
radio input "true"
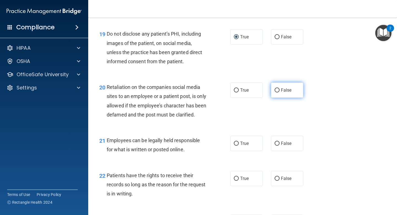
click at [276, 90] on input "False" at bounding box center [276, 90] width 5 height 4
radio input "true"
click at [236, 145] on input "True" at bounding box center [236, 143] width 5 height 4
radio input "true"
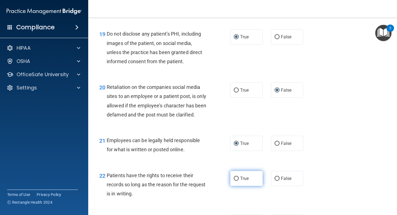
click at [236, 176] on input "True" at bounding box center [236, 178] width 5 height 4
radio input "true"
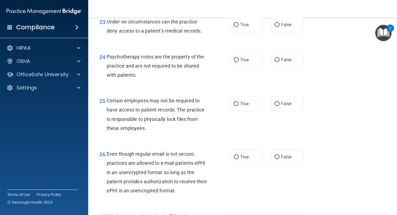
scroll to position [1264, 0]
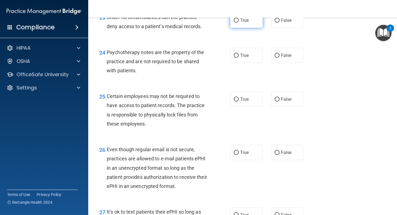
click at [238, 23] on input "True" at bounding box center [236, 20] width 5 height 4
radio input "true"
click at [237, 58] on input "True" at bounding box center [236, 55] width 5 height 4
radio input "true"
click at [236, 101] on input "True" at bounding box center [236, 99] width 5 height 4
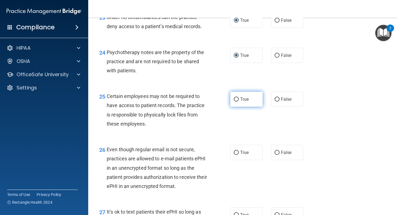
radio input "true"
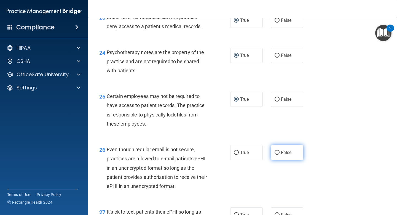
click at [276, 155] on input "False" at bounding box center [276, 152] width 5 height 4
radio input "true"
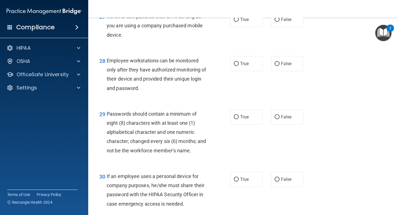
scroll to position [1460, 0]
click at [277, 21] on input "False" at bounding box center [276, 19] width 5 height 4
radio input "true"
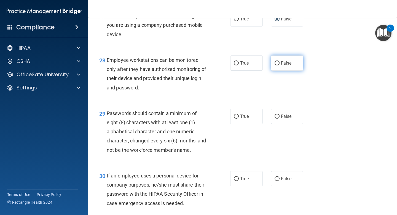
click at [277, 65] on input "False" at bounding box center [276, 63] width 5 height 4
radio input "true"
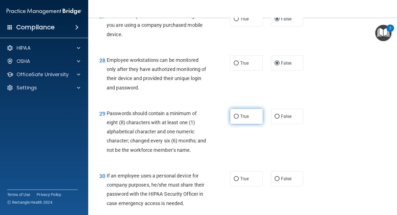
click at [237, 118] on input "True" at bounding box center [236, 116] width 5 height 4
radio input "true"
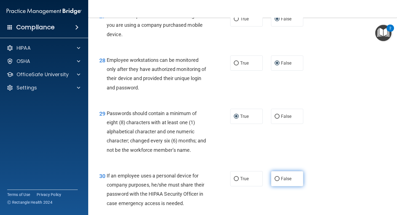
click at [275, 176] on input "False" at bounding box center [276, 179] width 5 height 4
radio input "true"
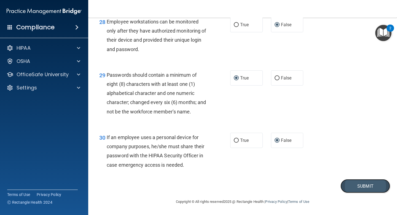
click at [330, 176] on button "Submit" at bounding box center [365, 186] width 50 height 14
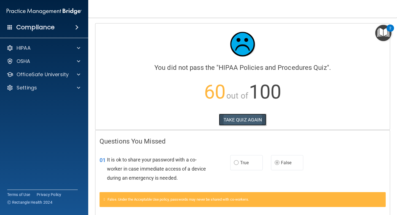
click at [241, 119] on button "TAKE QUIZ AGAIN" at bounding box center [243, 120] width 48 height 12
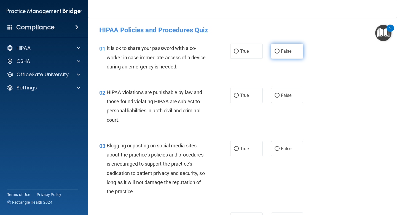
click at [278, 51] on input "False" at bounding box center [276, 51] width 5 height 4
radio input "true"
click at [237, 95] on input "True" at bounding box center [236, 95] width 5 height 4
radio input "true"
click at [278, 148] on input "False" at bounding box center [276, 149] width 5 height 4
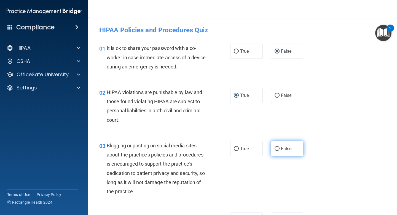
radio input "true"
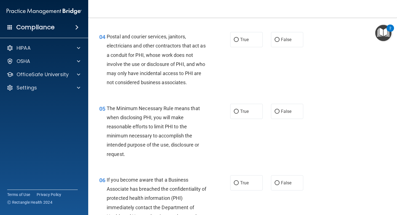
scroll to position [183, 0]
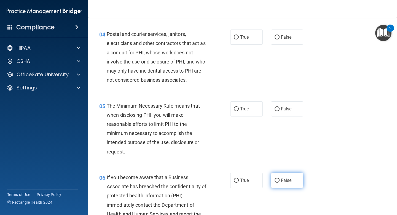
click at [276, 176] on input "False" at bounding box center [276, 180] width 5 height 4
radio input "true"
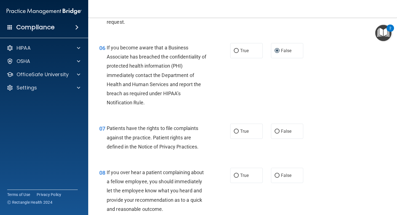
scroll to position [322, 0]
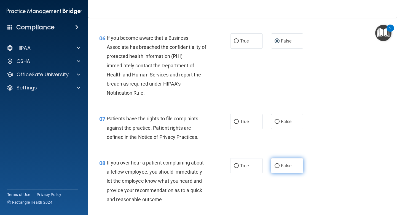
click at [276, 166] on input "False" at bounding box center [276, 166] width 5 height 4
radio input "true"
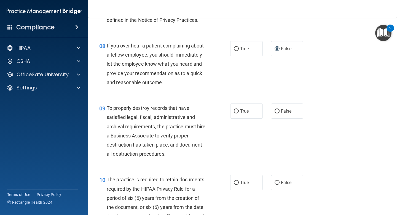
scroll to position [439, 0]
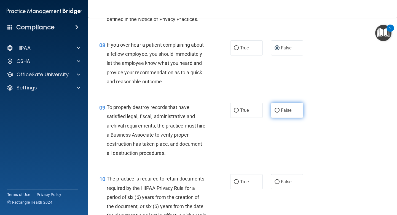
click at [277, 109] on input "False" at bounding box center [276, 110] width 5 height 4
radio input "true"
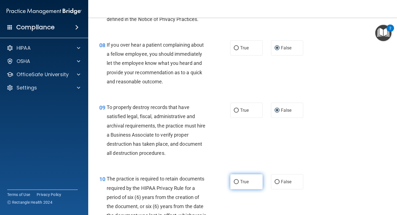
click at [237, 176] on input "True" at bounding box center [236, 182] width 5 height 4
radio input "true"
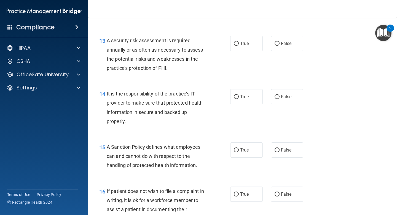
scroll to position [750, 0]
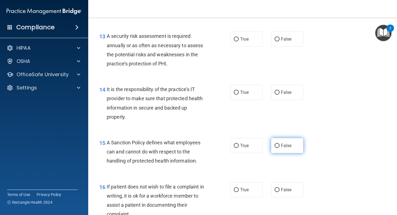
click at [278, 146] on input "False" at bounding box center [276, 146] width 5 height 4
radio input "true"
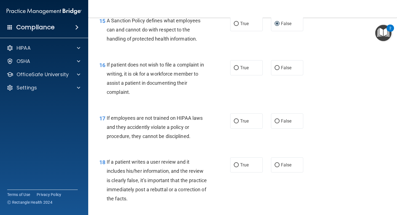
scroll to position [876, 0]
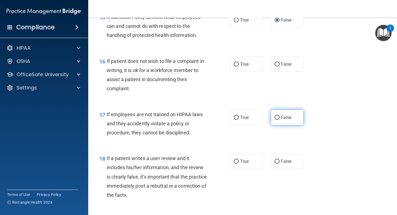
click at [277, 117] on input "False" at bounding box center [276, 117] width 5 height 4
radio input "true"
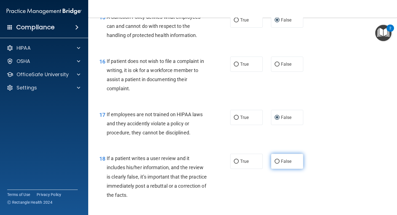
click at [277, 160] on input "False" at bounding box center [276, 161] width 5 height 4
radio input "true"
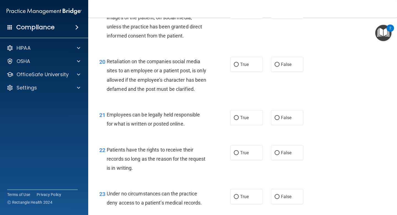
scroll to position [1087, 0]
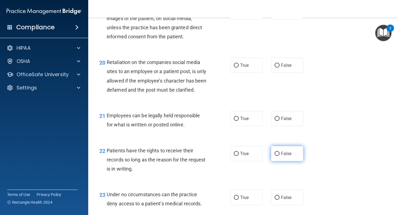
click at [277, 156] on input "False" at bounding box center [276, 154] width 5 height 4
radio input "true"
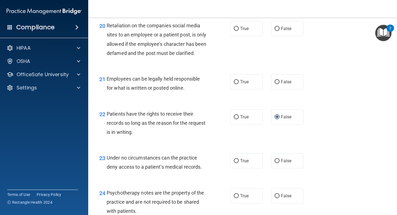
scroll to position [1125, 0]
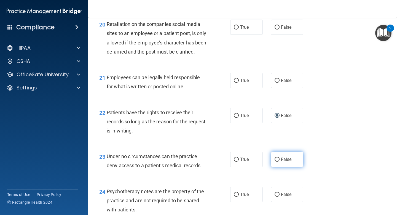
click at [278, 161] on input "False" at bounding box center [276, 159] width 5 height 4
radio input "true"
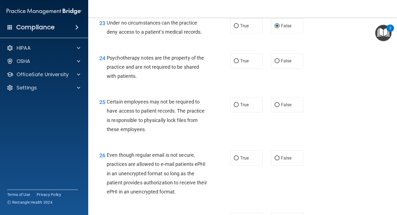
scroll to position [1266, 0]
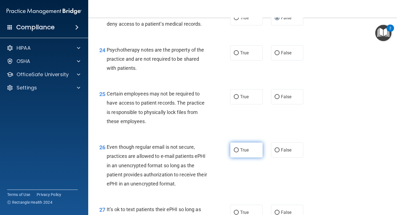
click at [237, 152] on input "True" at bounding box center [236, 150] width 5 height 4
radio input "true"
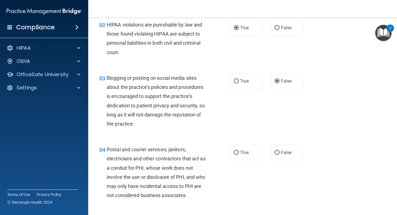
scroll to position [77, 0]
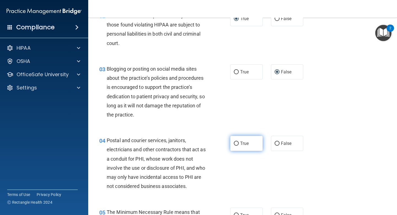
click at [238, 145] on input "True" at bounding box center [236, 143] width 5 height 4
radio input "true"
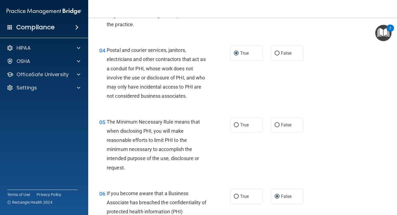
scroll to position [171, 0]
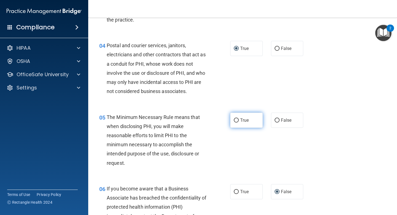
click at [237, 120] on input "True" at bounding box center [236, 120] width 5 height 4
radio input "true"
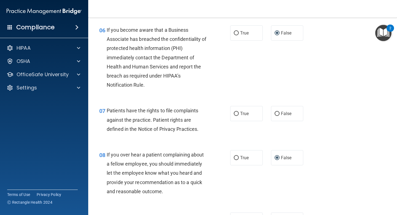
scroll to position [351, 0]
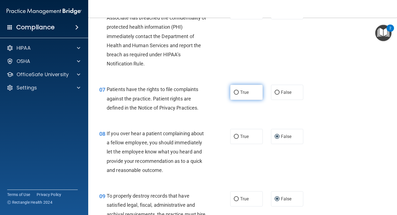
click at [235, 92] on input "True" at bounding box center [236, 92] width 5 height 4
radio input "true"
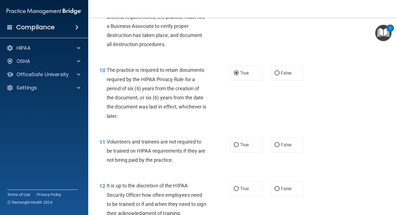
scroll to position [550, 0]
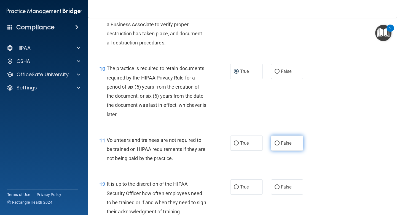
click at [276, 143] on input "False" at bounding box center [276, 143] width 5 height 4
radio input "true"
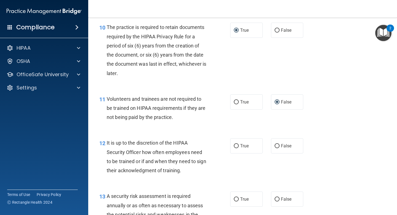
scroll to position [600, 0]
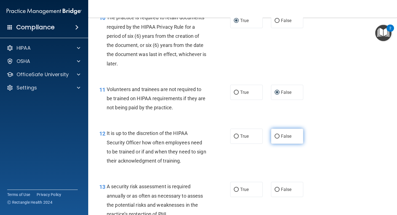
click at [277, 135] on input "False" at bounding box center [276, 136] width 5 height 4
radio input "true"
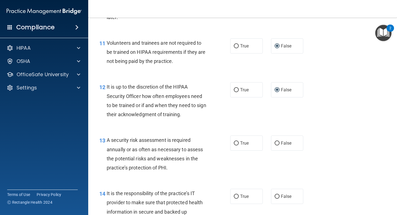
scroll to position [647, 0]
click at [236, 142] on input "True" at bounding box center [236, 143] width 5 height 4
radio input "true"
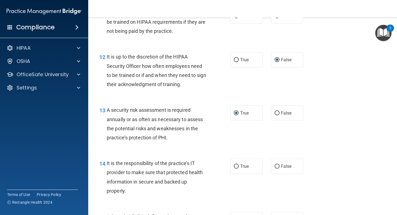
scroll to position [677, 0]
click at [275, 164] on input "False" at bounding box center [276, 166] width 5 height 4
radio input "true"
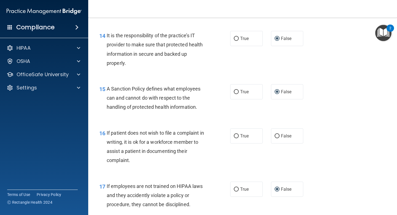
scroll to position [805, 0]
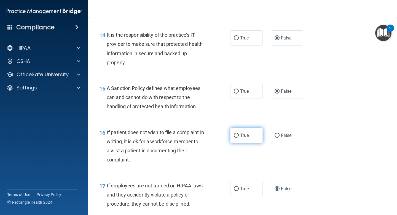
click at [237, 137] on input "True" at bounding box center [236, 135] width 5 height 4
radio input "true"
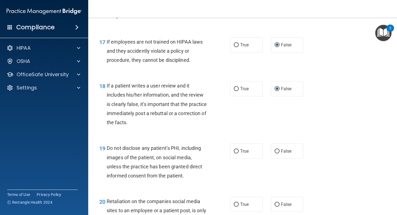
scroll to position [952, 0]
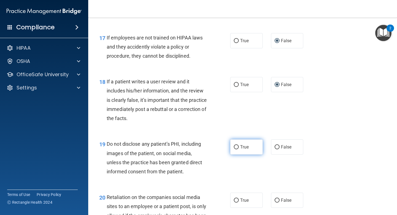
click at [234, 145] on input "True" at bounding box center [236, 147] width 5 height 4
radio input "true"
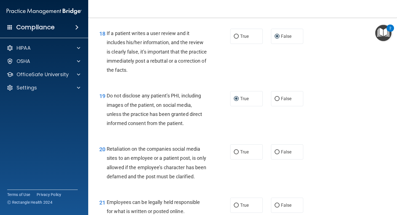
scroll to position [1001, 0]
click at [277, 152] on input "False" at bounding box center [276, 152] width 5 height 4
radio input "true"
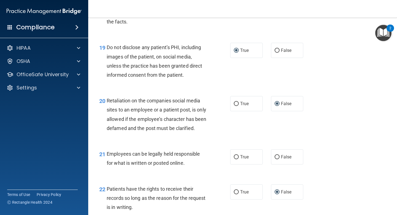
scroll to position [1067, 0]
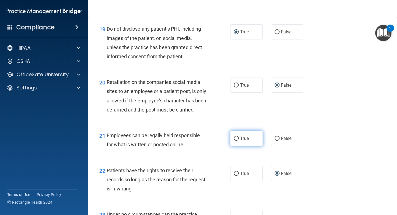
click at [236, 146] on label "True" at bounding box center [246, 138] width 33 height 15
click at [236, 141] on input "True" at bounding box center [236, 138] width 5 height 4
radio input "true"
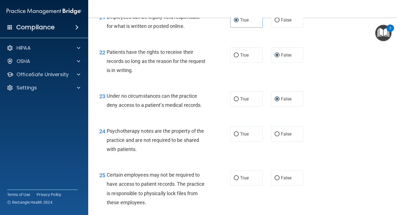
scroll to position [1186, 0]
click at [237, 136] on input "True" at bounding box center [236, 134] width 5 height 4
radio input "true"
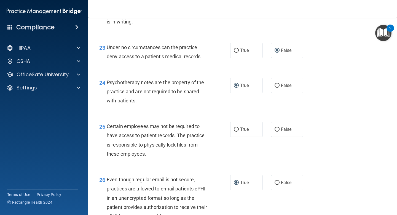
scroll to position [1245, 0]
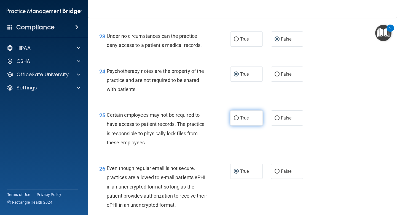
click at [236, 120] on input "True" at bounding box center [236, 118] width 5 height 4
radio input "true"
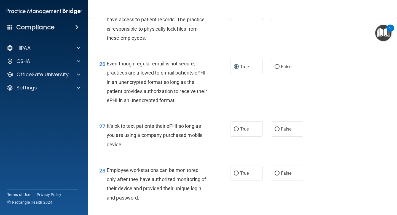
scroll to position [1350, 0]
click at [278, 131] on input "False" at bounding box center [276, 128] width 5 height 4
radio input "true"
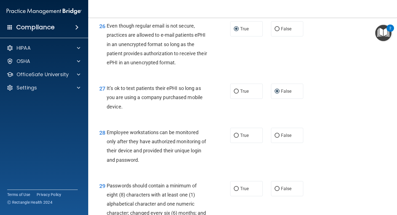
scroll to position [1394, 0]
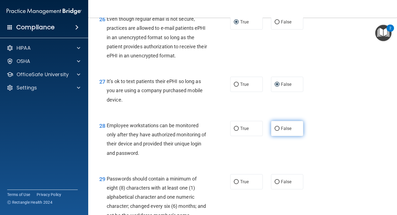
click at [275, 131] on input "False" at bounding box center [276, 128] width 5 height 4
radio input "true"
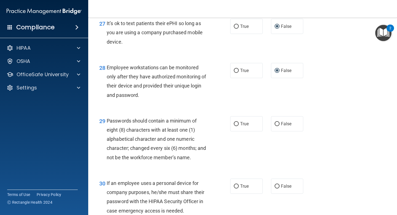
scroll to position [1453, 0]
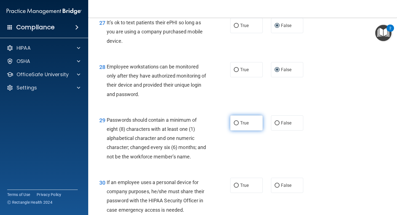
click at [238, 125] on input "True" at bounding box center [236, 123] width 5 height 4
radio input "true"
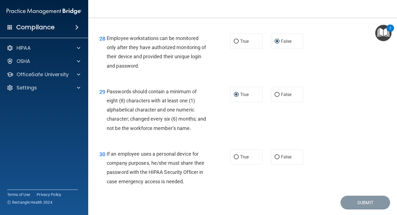
scroll to position [1507, 0]
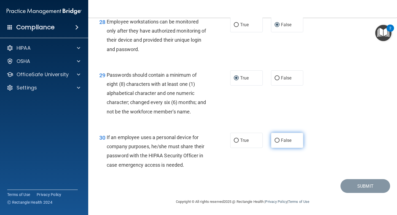
click at [276, 141] on input "False" at bounding box center [276, 140] width 5 height 4
radio input "true"
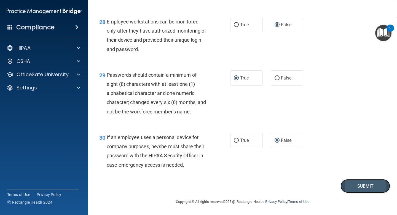
click at [330, 176] on button "Submit" at bounding box center [365, 186] width 50 height 14
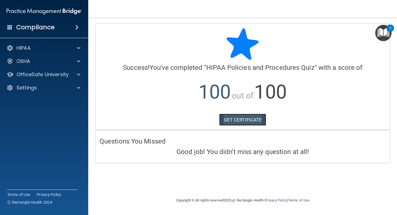
click at [246, 121] on link "GET CERTIFICATE" at bounding box center [242, 120] width 47 height 12
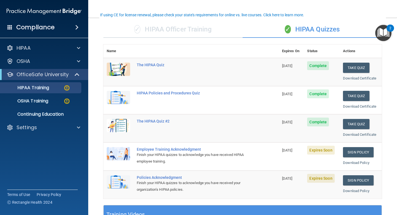
scroll to position [42, 0]
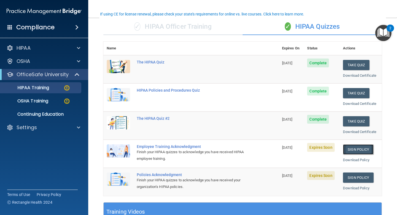
click at [330, 148] on link "Sign Policy" at bounding box center [358, 149] width 31 height 10
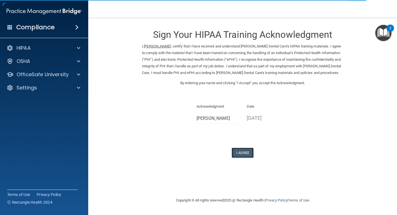
click at [240, 158] on button "I Agree" at bounding box center [242, 152] width 22 height 10
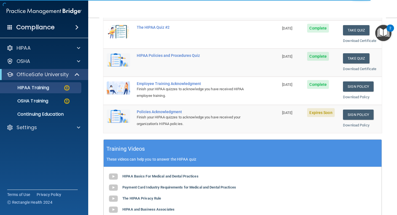
scroll to position [105, 0]
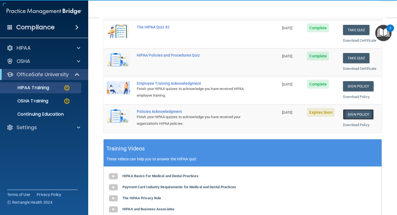
click at [359, 115] on link "Sign Policy" at bounding box center [358, 114] width 31 height 10
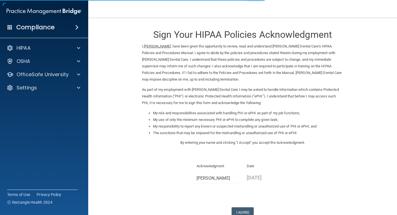
scroll to position [38, 0]
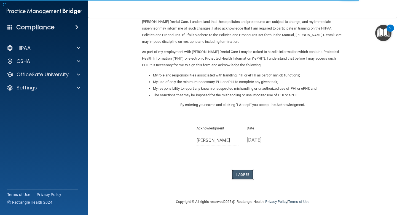
click at [241, 174] on button "I Agree" at bounding box center [242, 174] width 22 height 10
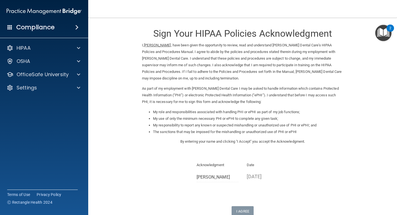
scroll to position [0, 0]
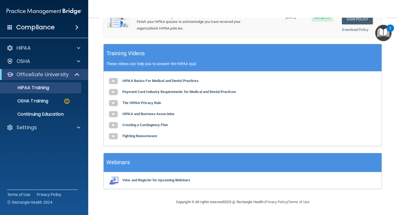
scroll to position [200, 0]
click at [41, 102] on p "OSHA Training" at bounding box center [26, 101] width 45 height 6
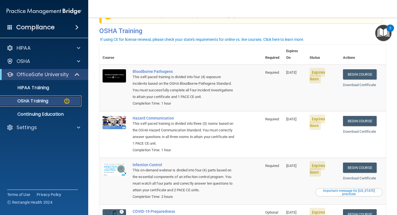
scroll to position [20, 0]
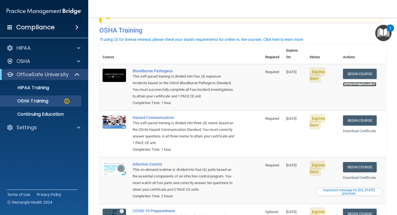
click at [361, 82] on link "Download Certificate" at bounding box center [359, 84] width 33 height 4
click at [366, 69] on link "Begin Course" at bounding box center [360, 74] width 34 height 10
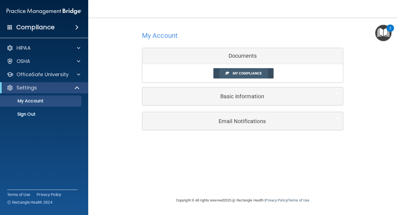
click at [250, 74] on span "My Compliance" at bounding box center [247, 73] width 29 height 4
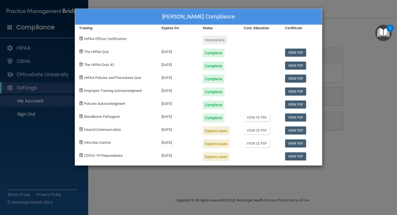
click at [15, 149] on div "Jagannathan Ramakrishnan's Compliance Training Expires On Status Cont. Educatio…" at bounding box center [198, 107] width 397 height 215
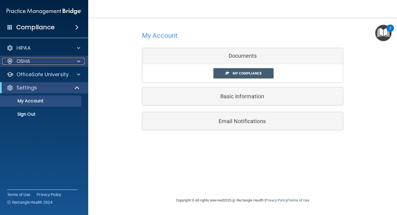
click at [41, 61] on div "OSHA" at bounding box center [36, 61] width 68 height 7
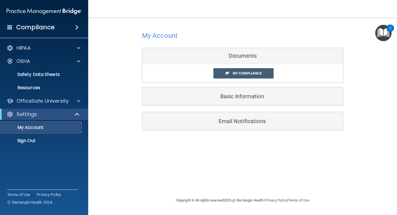
click at [44, 125] on p "My Account" at bounding box center [41, 128] width 75 height 6
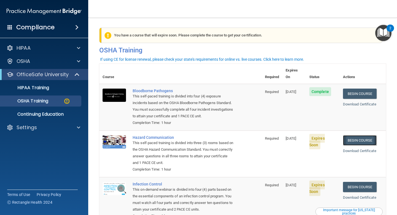
click at [361, 135] on link "Begin Course" at bounding box center [360, 140] width 34 height 10
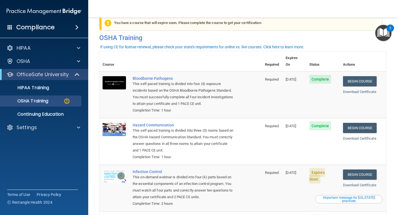
scroll to position [28, 0]
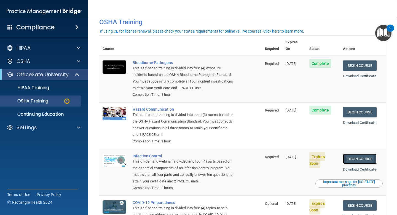
click at [362, 153] on link "Begin Course" at bounding box center [360, 158] width 34 height 10
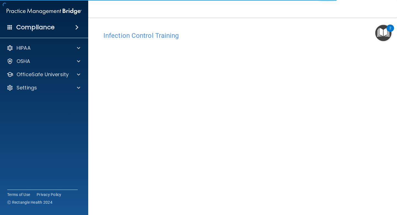
scroll to position [21, 0]
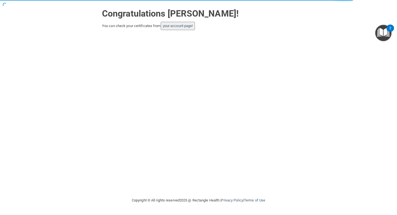
click at [191, 29] on button "your account page!" at bounding box center [178, 26] width 34 height 8
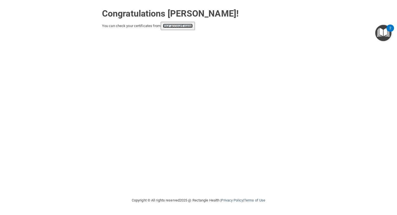
click at [186, 28] on link "your account page!" at bounding box center [178, 26] width 30 height 4
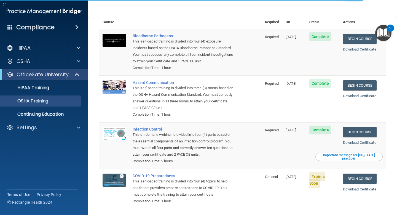
scroll to position [56, 0]
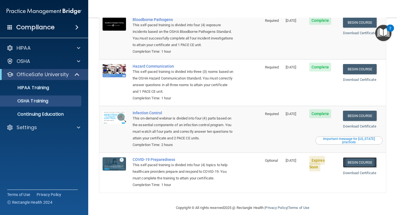
click at [361, 157] on link "Begin Course" at bounding box center [360, 162] width 34 height 10
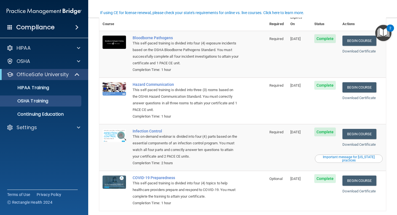
scroll to position [28, 0]
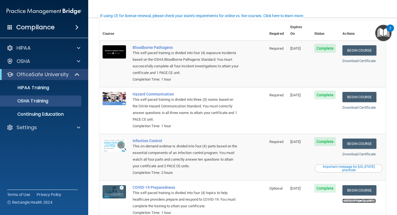
click at [365, 198] on link "Download Certificate" at bounding box center [358, 200] width 33 height 4
click at [366, 152] on link "Download Certificate" at bounding box center [358, 154] width 33 height 4
click at [361, 105] on link "Download Certificate" at bounding box center [358, 107] width 33 height 4
click at [357, 59] on link "Download Certificate" at bounding box center [358, 61] width 33 height 4
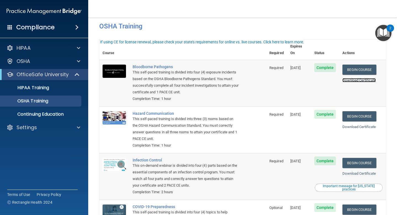
scroll to position [0, 0]
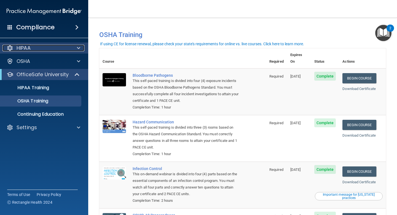
click at [43, 47] on div "HIPAA" at bounding box center [36, 48] width 68 height 7
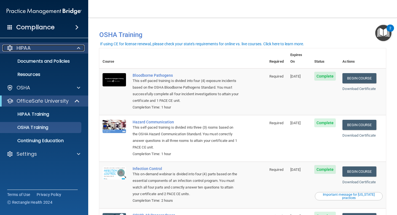
click at [43, 47] on div "HIPAA" at bounding box center [36, 48] width 68 height 7
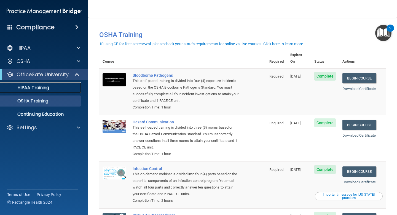
click at [44, 89] on p "HIPAA Training" at bounding box center [26, 88] width 45 height 6
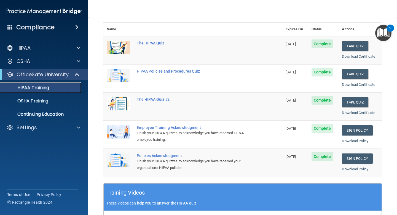
scroll to position [57, 0]
